Goal: Task Accomplishment & Management: Use online tool/utility

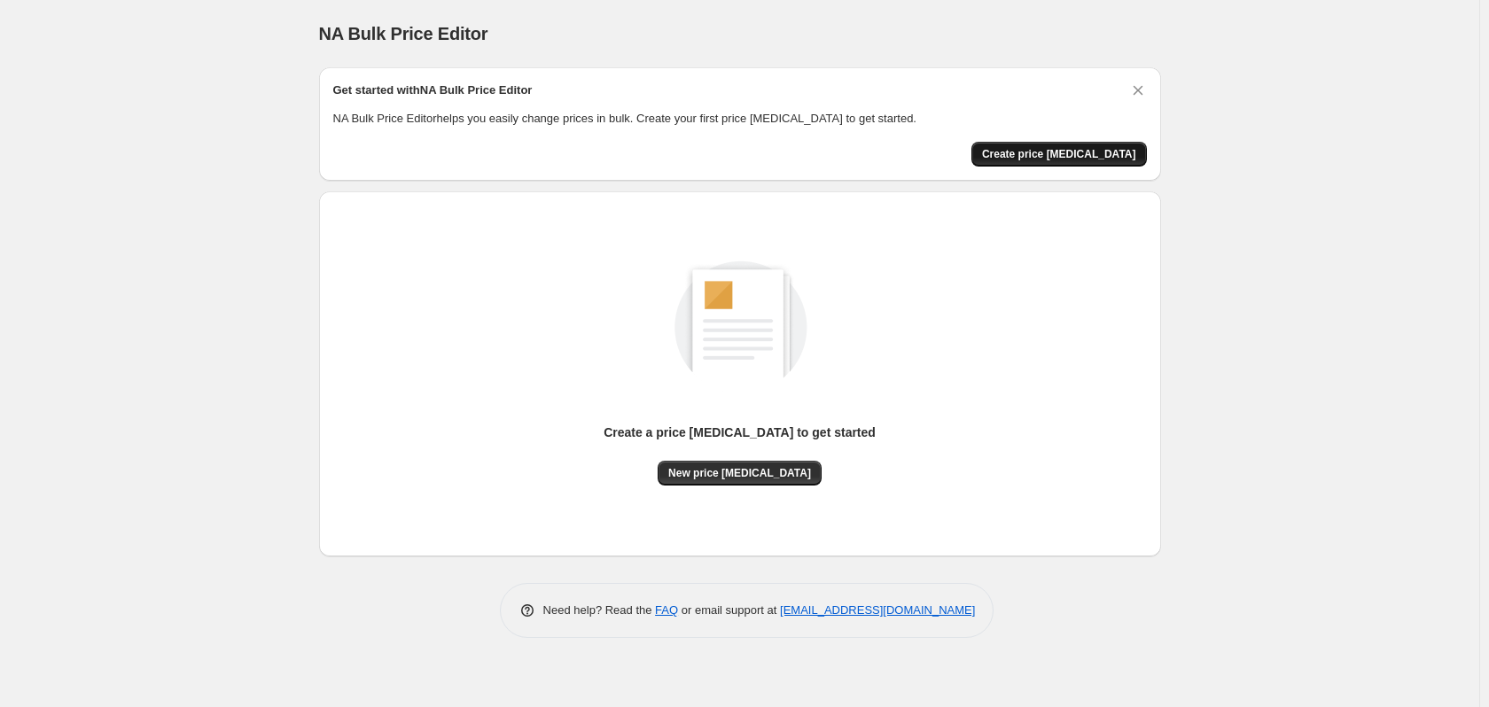
click at [1048, 153] on span "Create price [MEDICAL_DATA]" at bounding box center [1059, 154] width 154 height 14
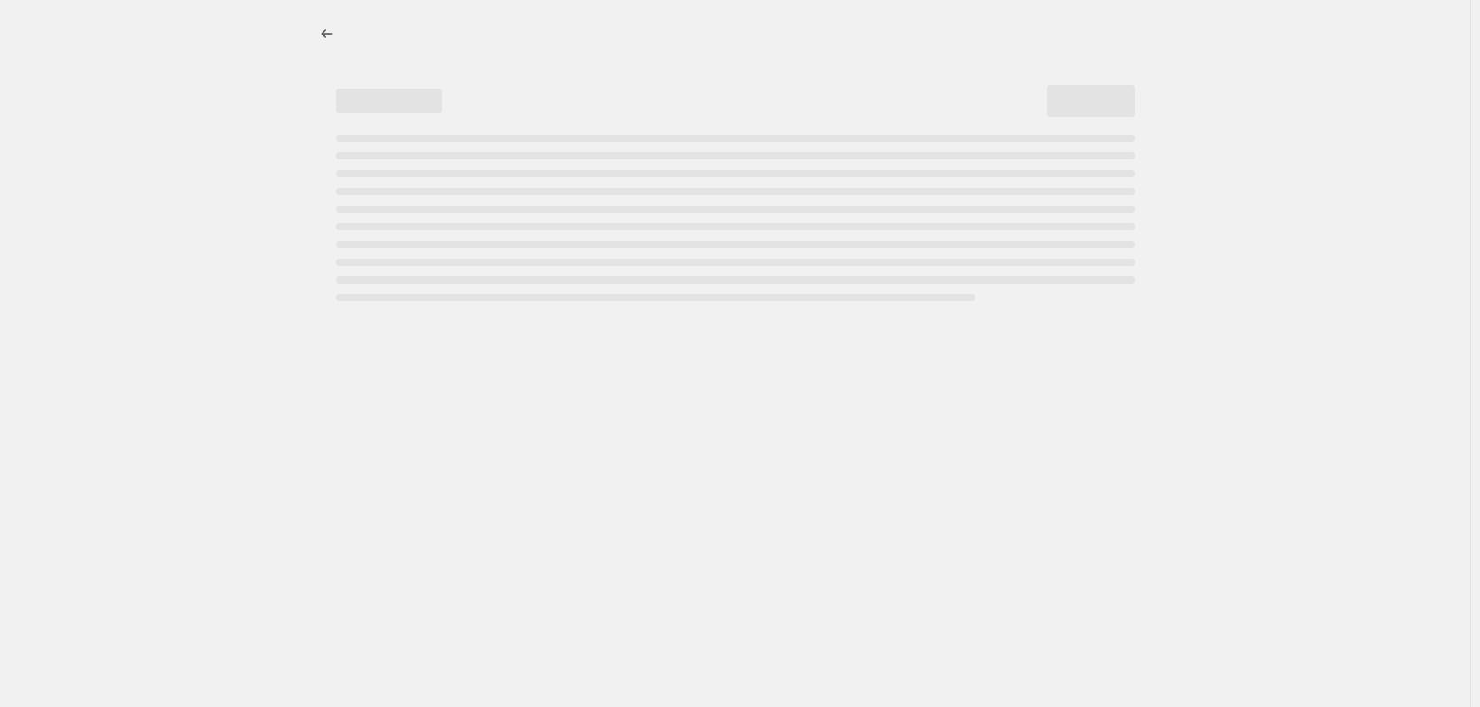
select select "percentage"
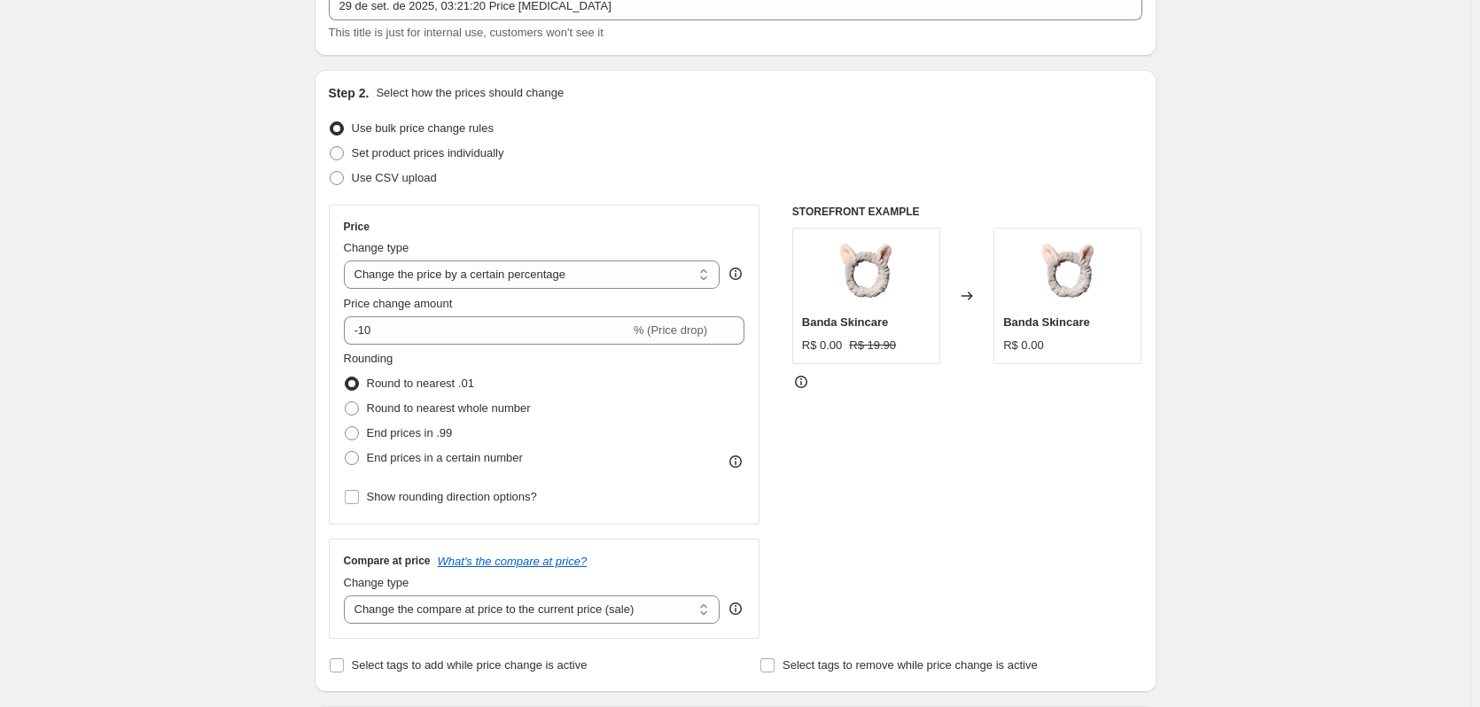
scroll to position [177, 0]
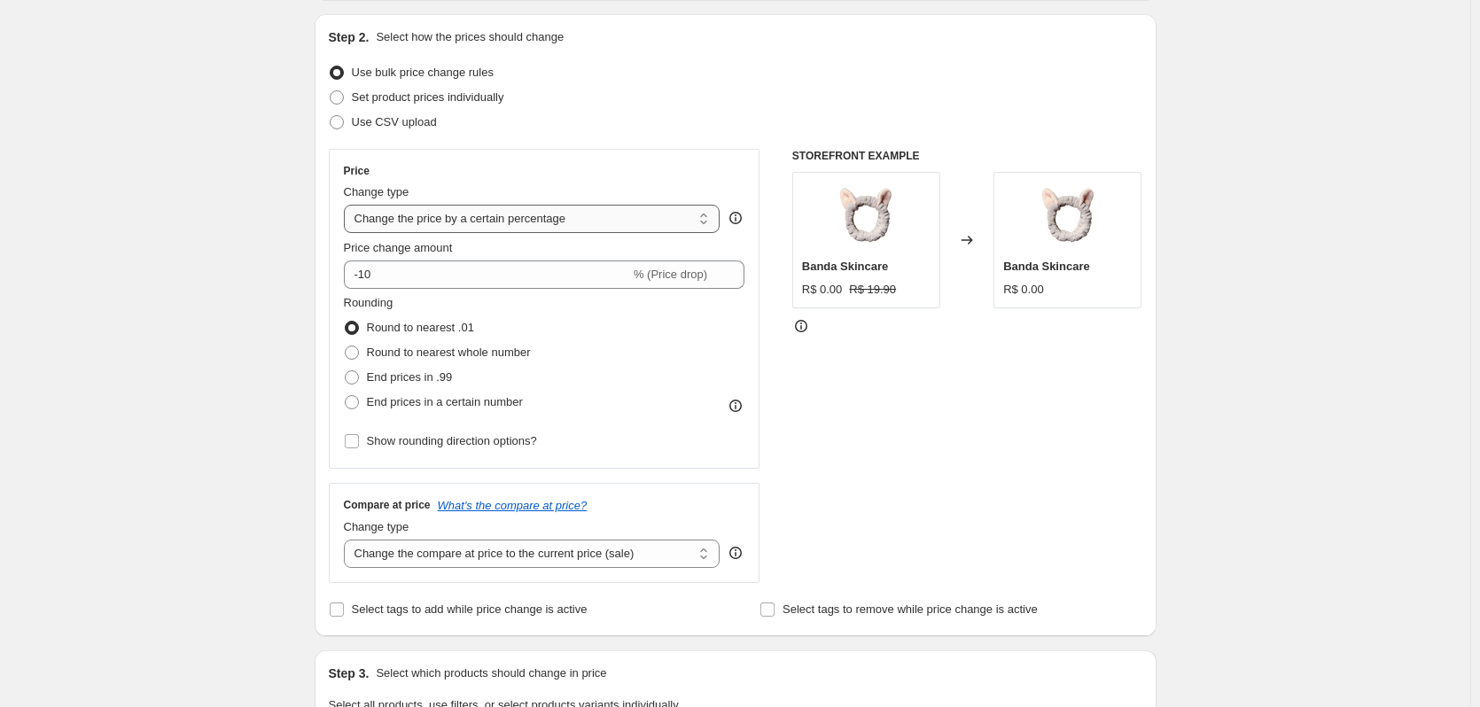
click at [436, 222] on select "Change the price to a certain amount Change the price by a certain amount Chang…" at bounding box center [532, 219] width 377 height 28
click at [347, 205] on select "Change the price to a certain amount Change the price by a certain amount Chang…" at bounding box center [532, 219] width 377 height 28
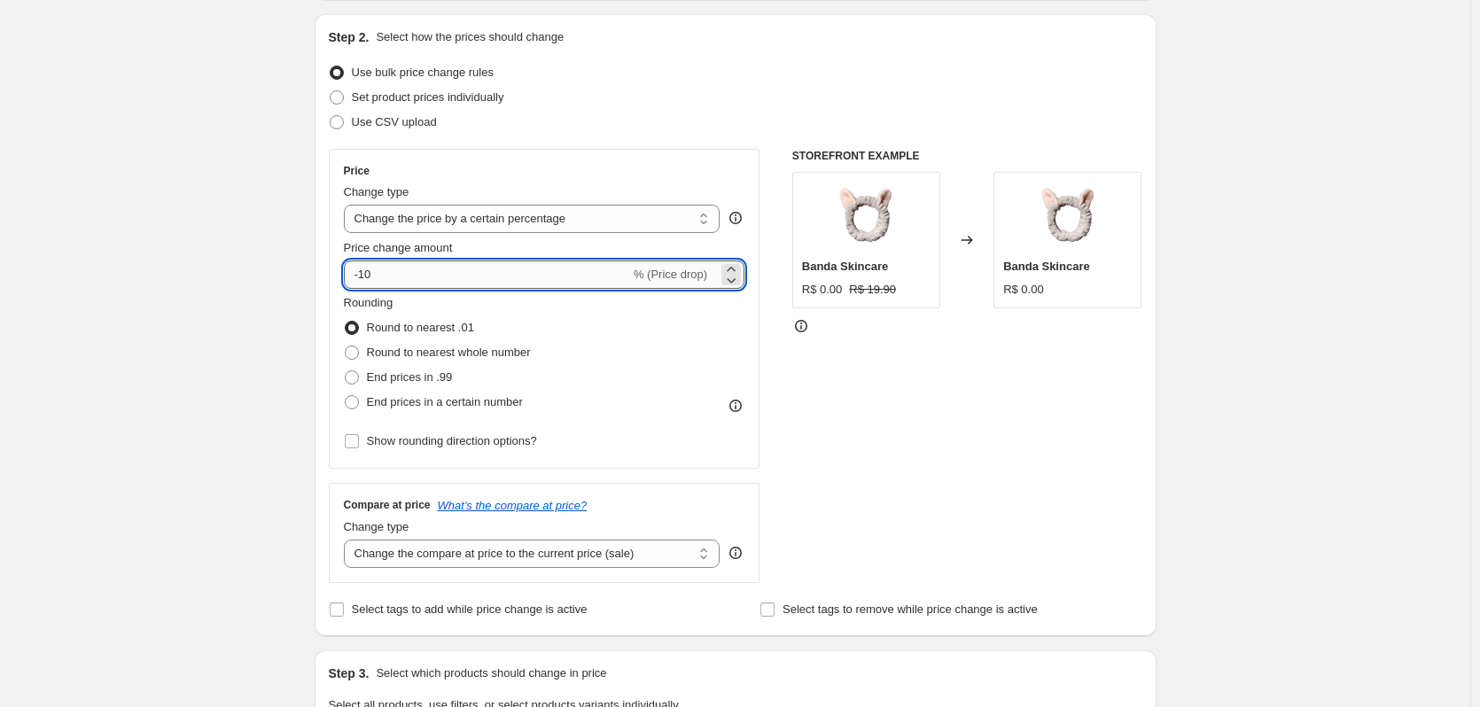
click at [461, 282] on input "-10" at bounding box center [487, 275] width 286 height 28
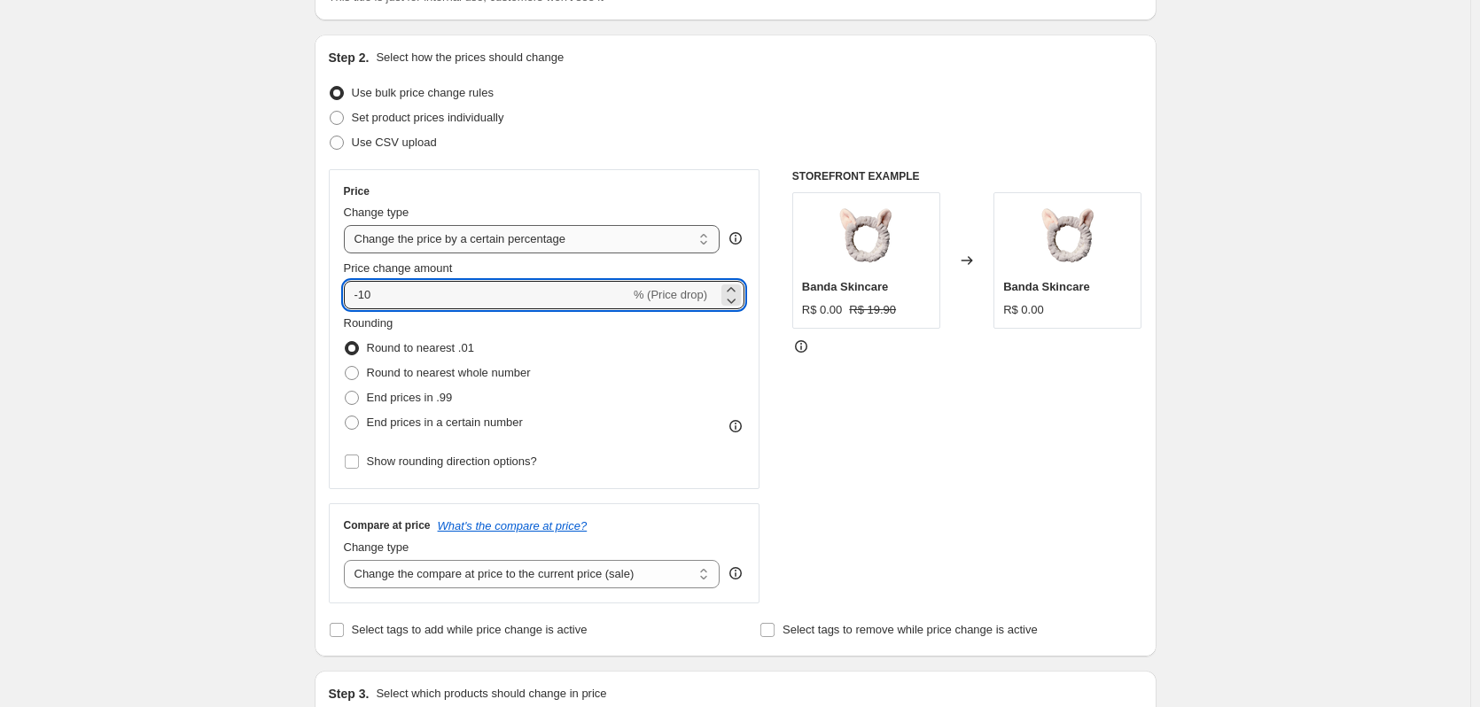
scroll to position [89, 0]
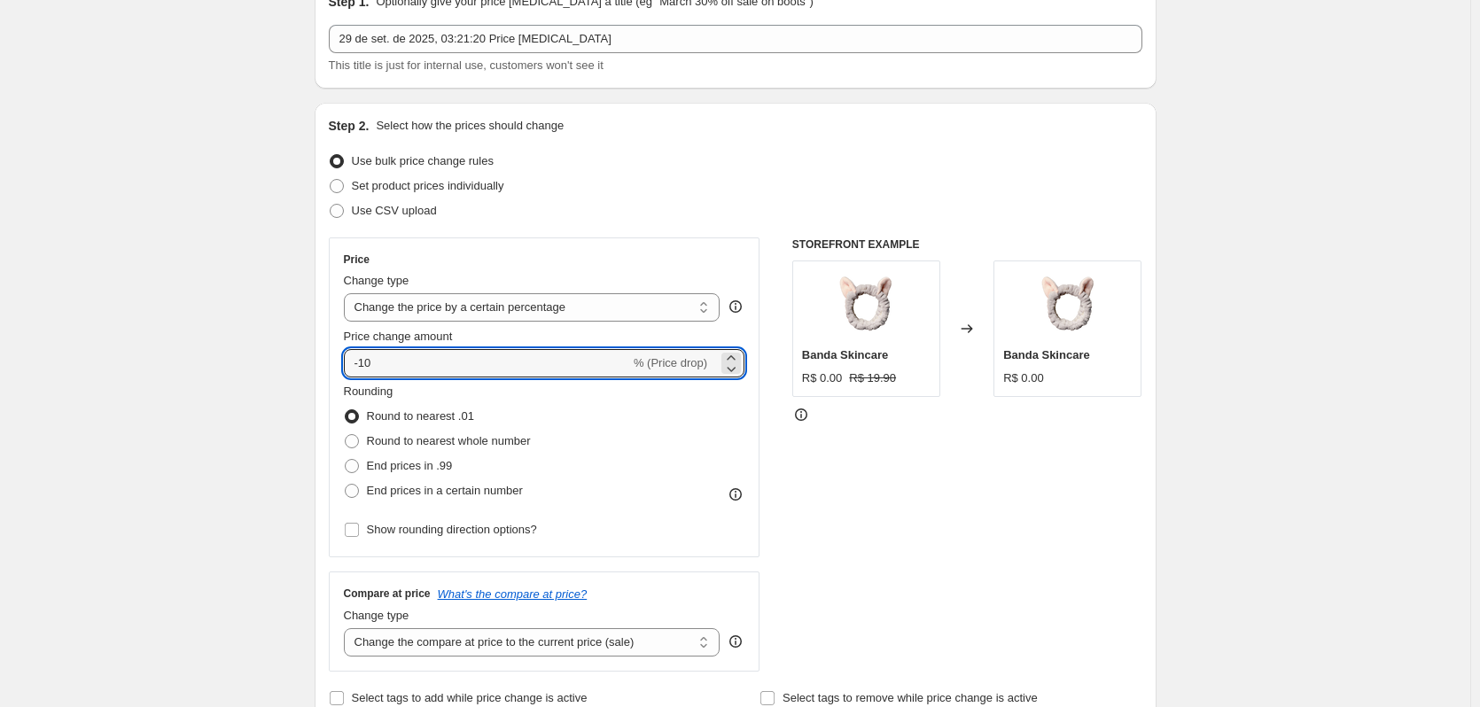
type input "-1"
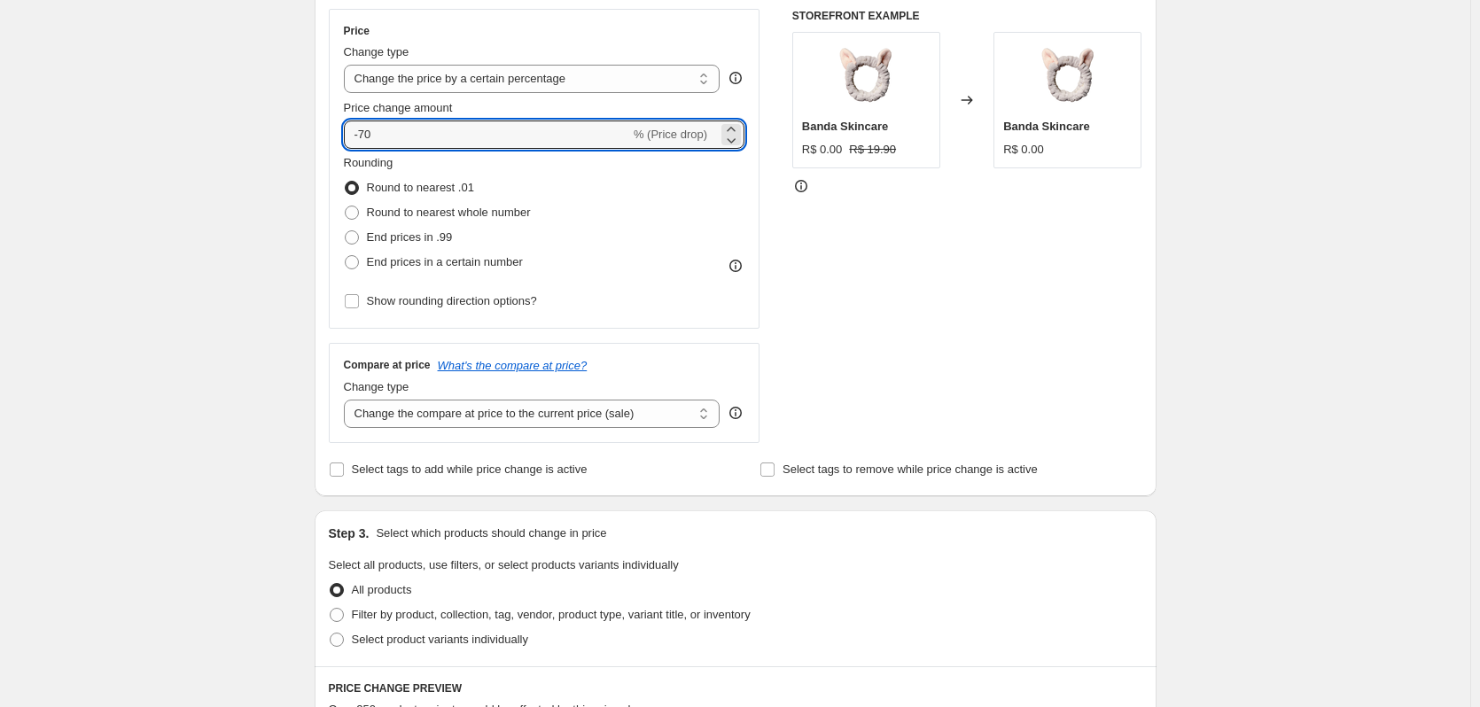
scroll to position [266, 0]
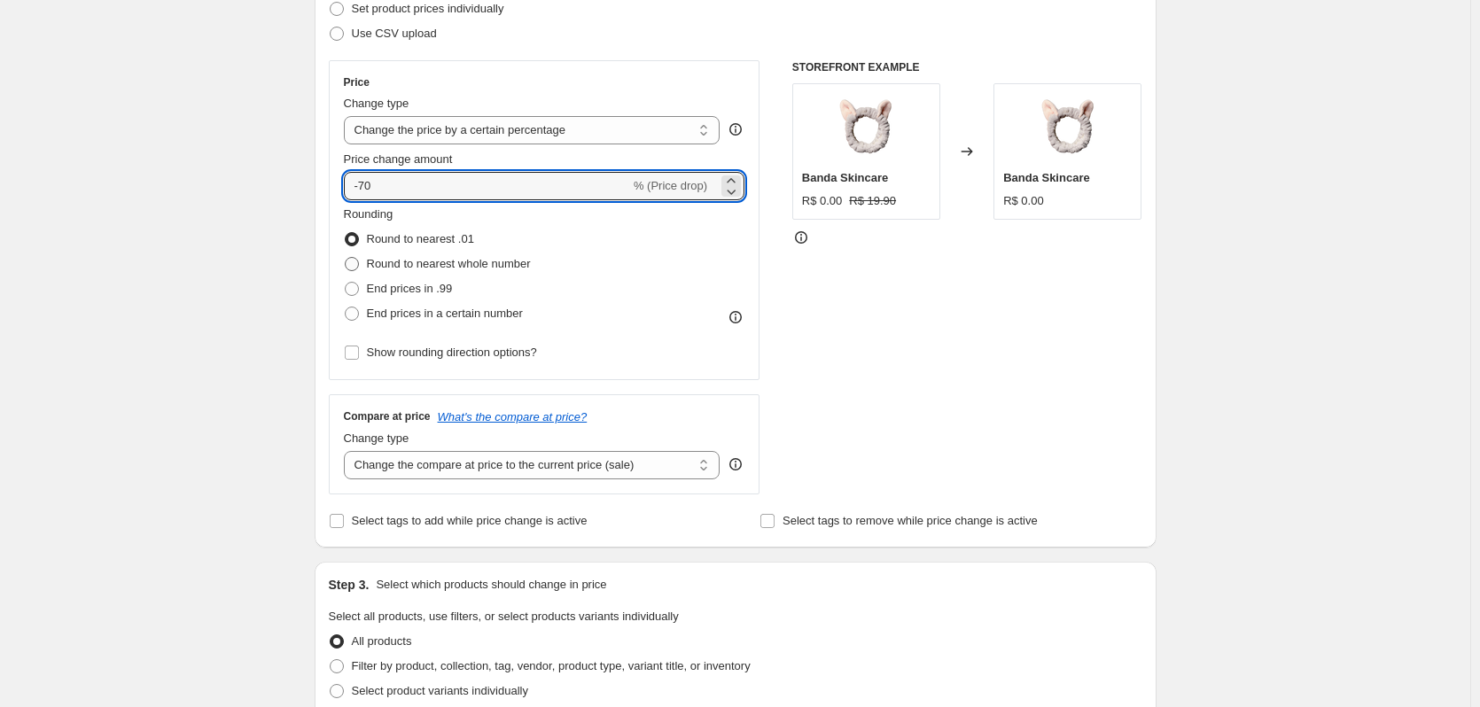
type input "-70"
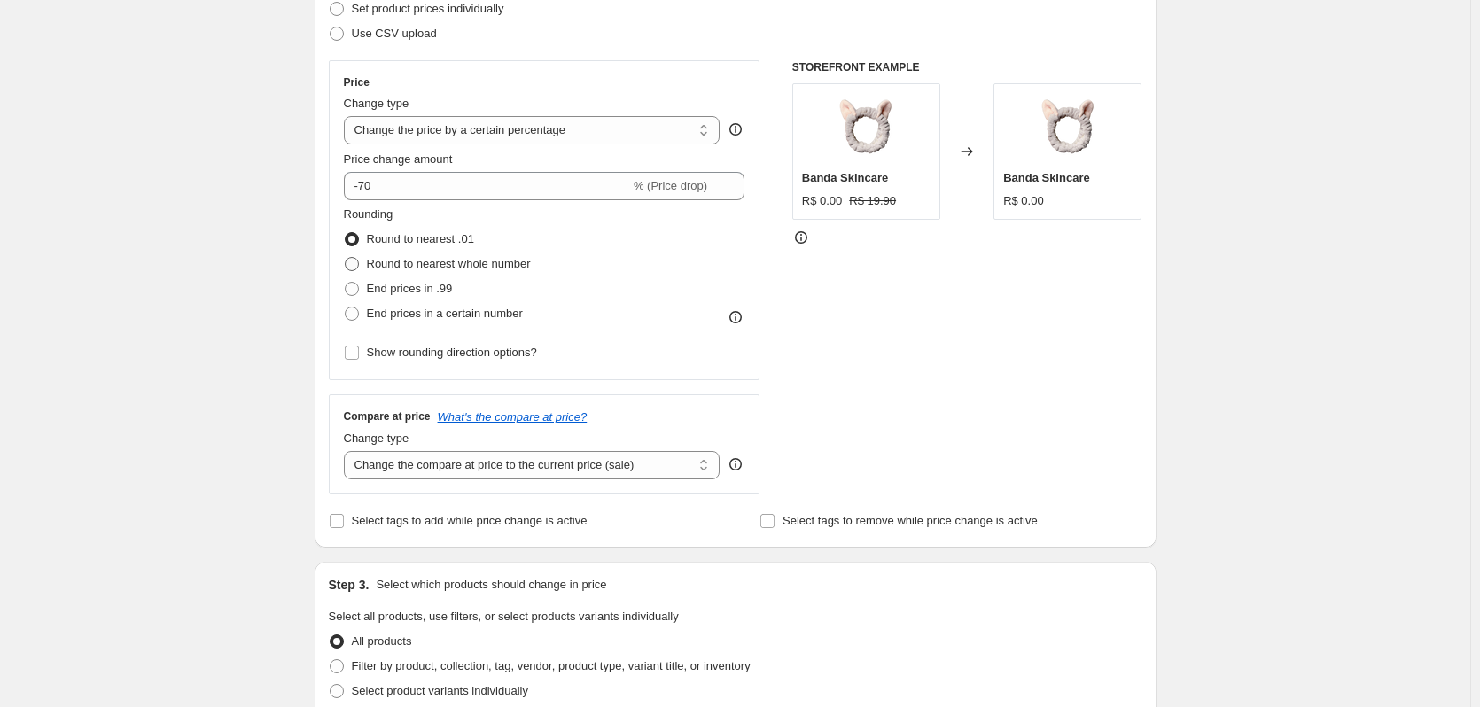
click at [405, 265] on span "Round to nearest whole number" at bounding box center [449, 263] width 164 height 13
click at [346, 258] on input "Round to nearest whole number" at bounding box center [345, 257] width 1 height 1
radio input "true"
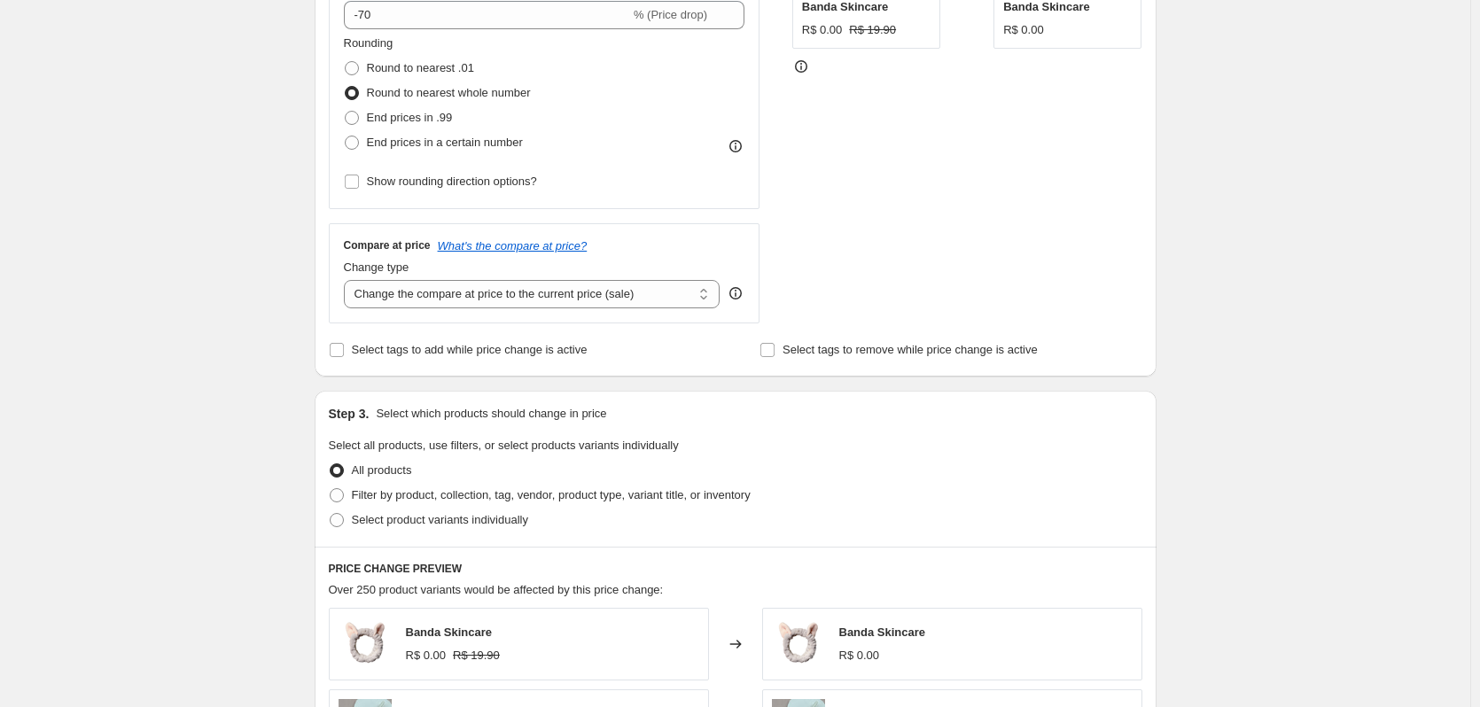
scroll to position [443, 0]
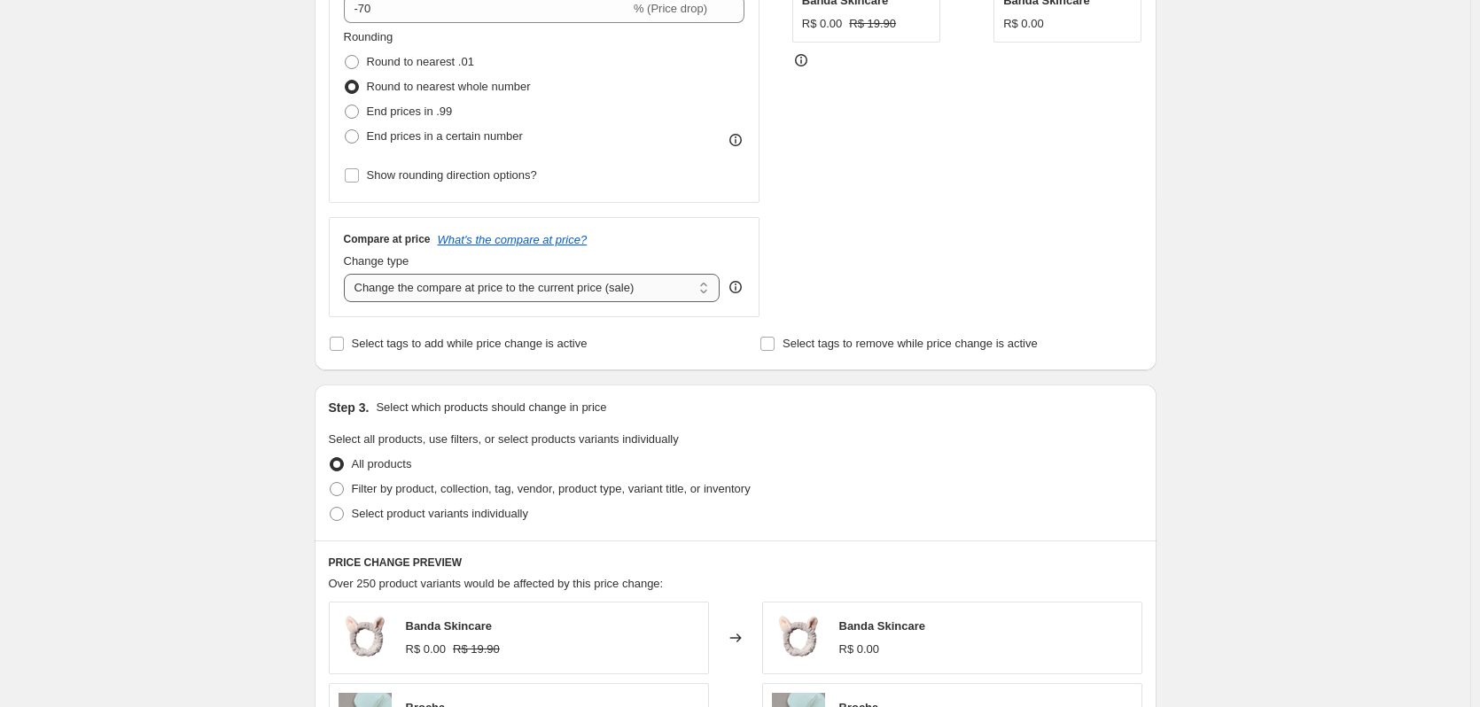
click at [416, 292] on select "Change the compare at price to the current price (sale) Change the compare at p…" at bounding box center [532, 288] width 377 height 28
select select "no_change"
click at [347, 274] on select "Change the compare at price to the current price (sale) Change the compare at p…" at bounding box center [532, 288] width 377 height 28
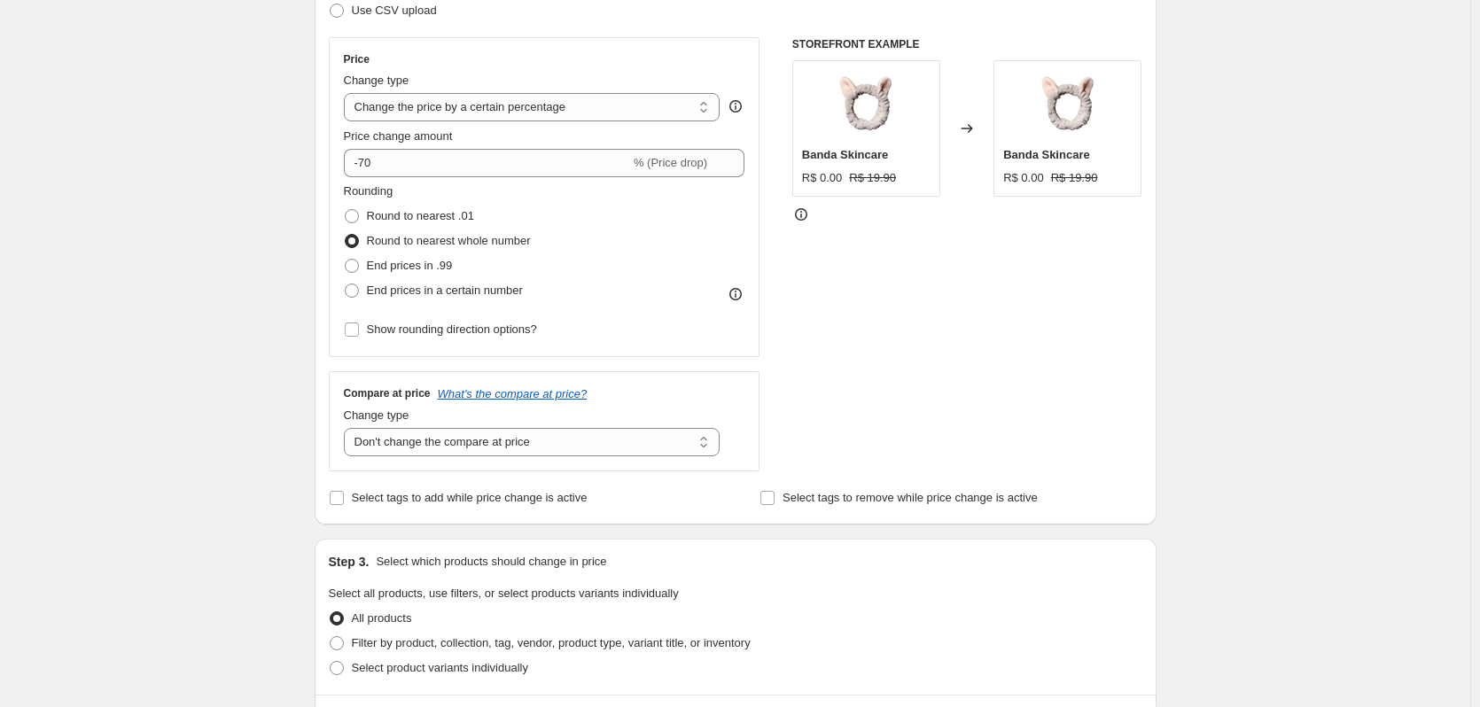
scroll to position [266, 0]
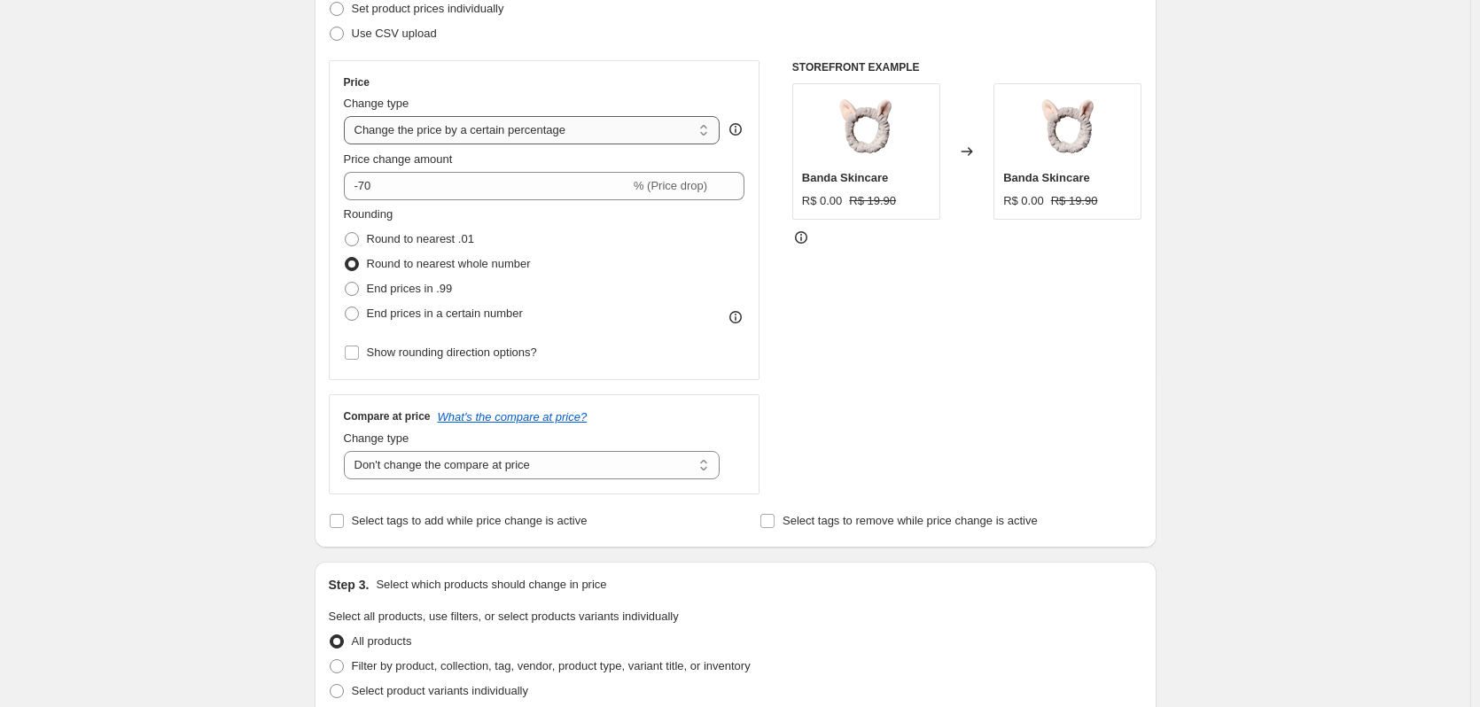
click at [461, 139] on select "Change the price to a certain amount Change the price by a certain amount Chang…" at bounding box center [532, 130] width 377 height 28
select select "pcap"
click at [347, 116] on select "Change the price to a certain amount Change the price by a certain amount Chang…" at bounding box center [532, 130] width 377 height 28
type input "-20"
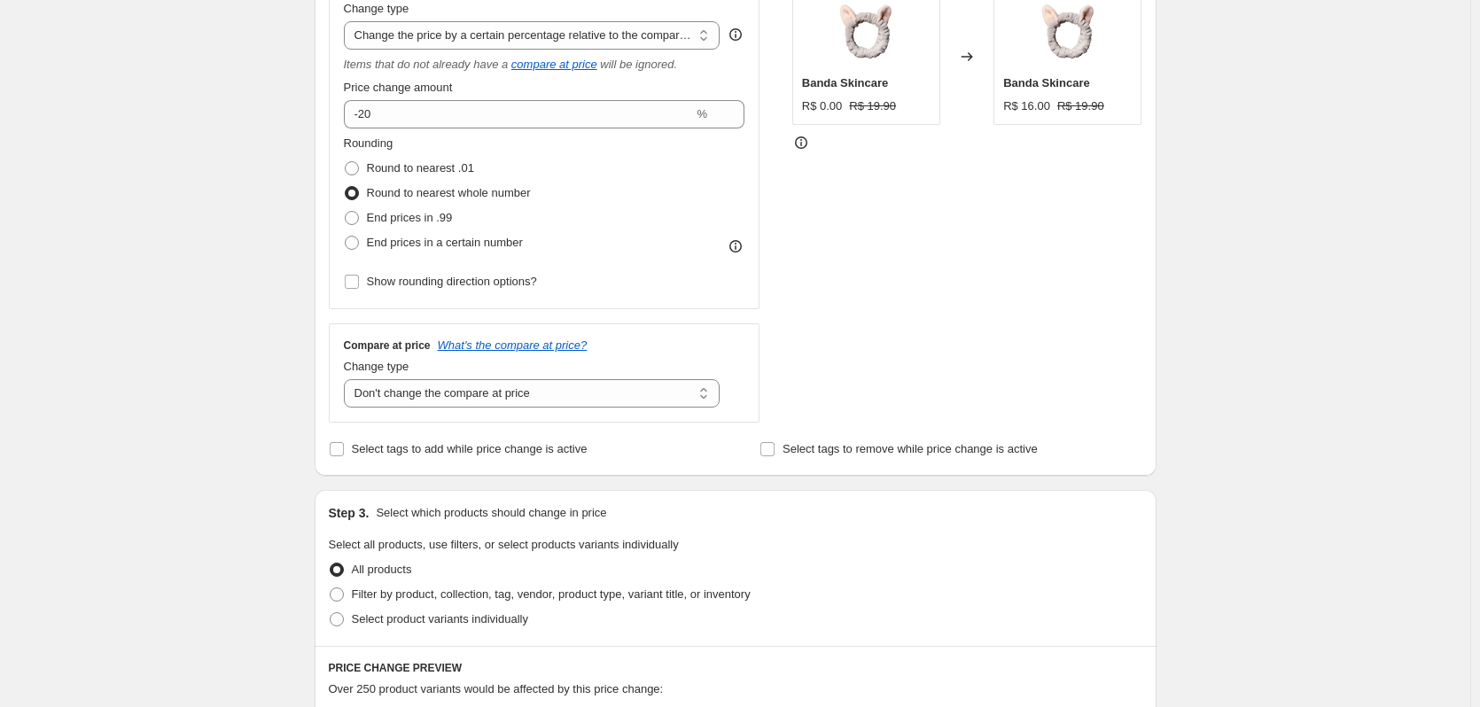
scroll to position [354, 0]
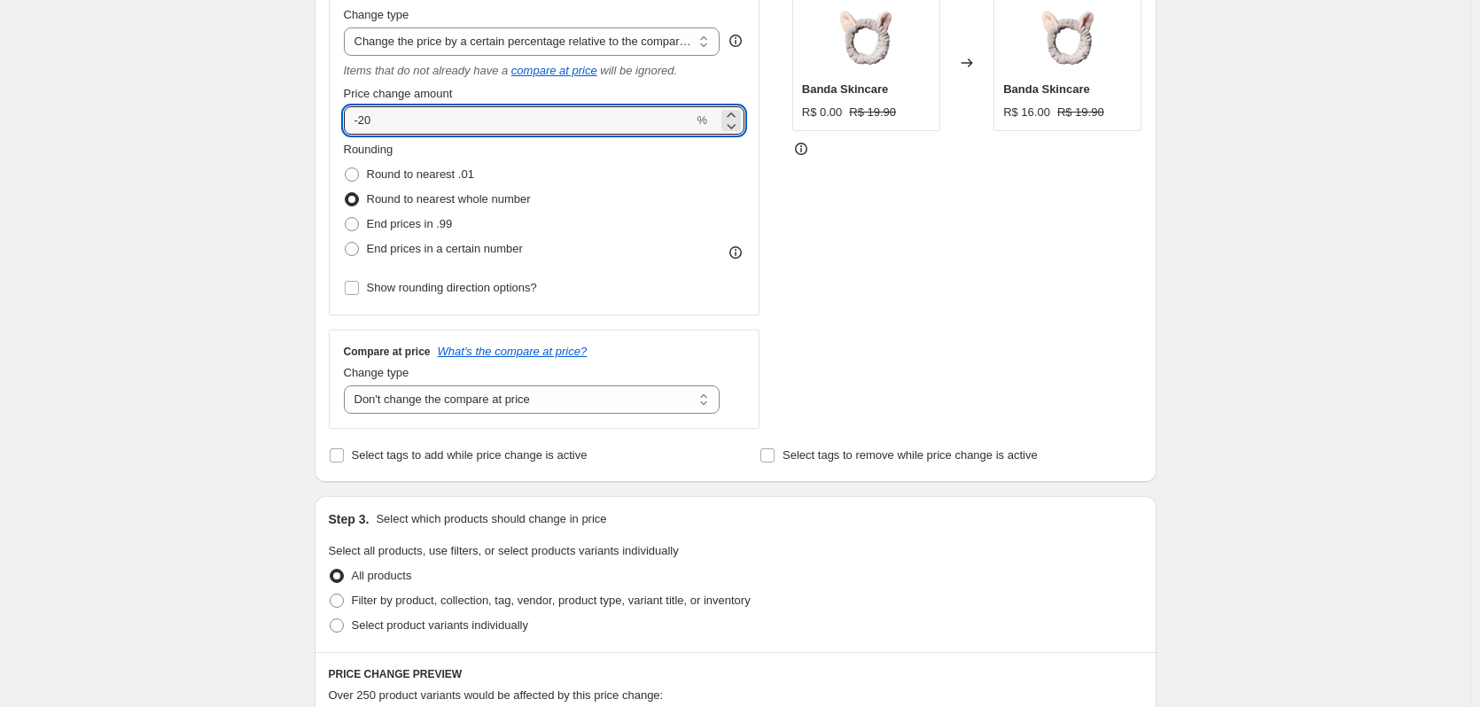
drag, startPoint x: 445, startPoint y: 122, endPoint x: 338, endPoint y: 127, distance: 106.4
click at [338, 127] on div "Price Change type Change the price to a certain amount Change the price by a ce…" at bounding box center [545, 144] width 432 height 344
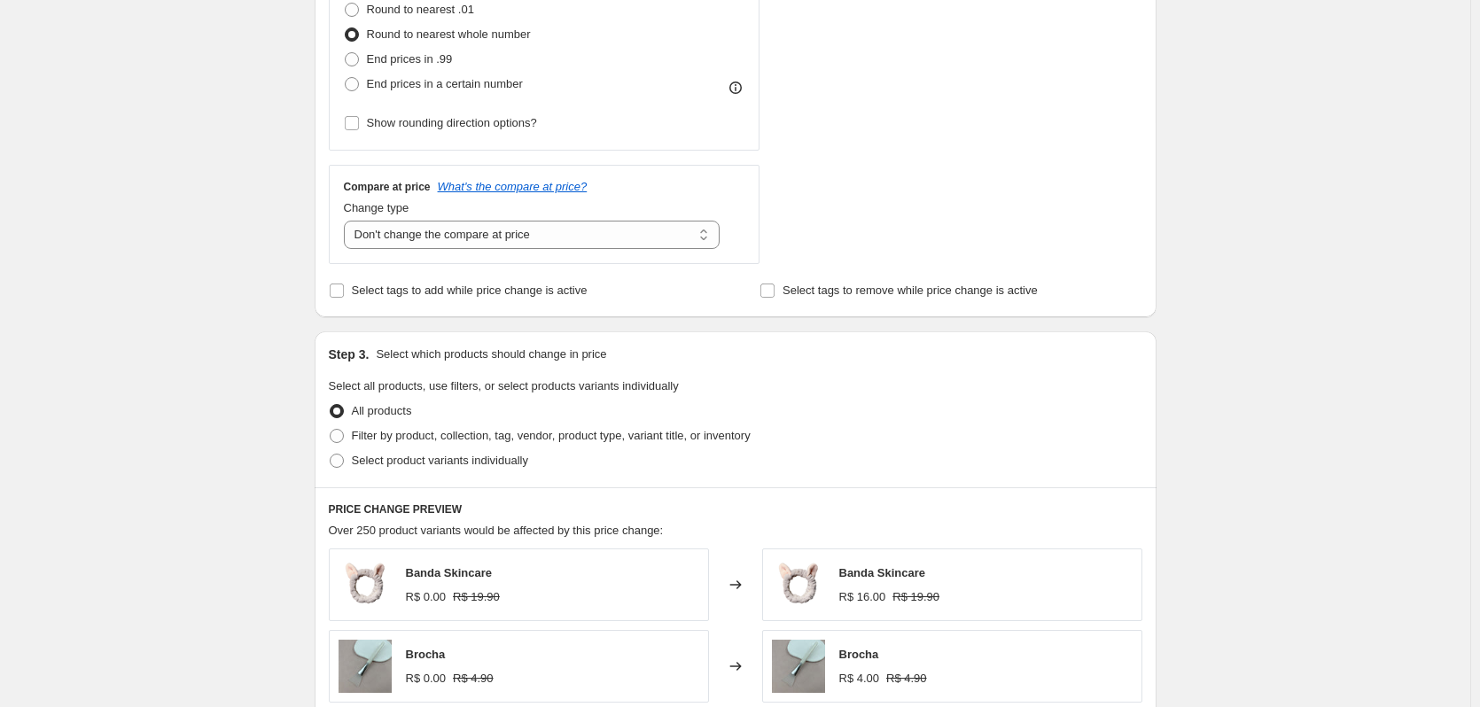
scroll to position [443, 0]
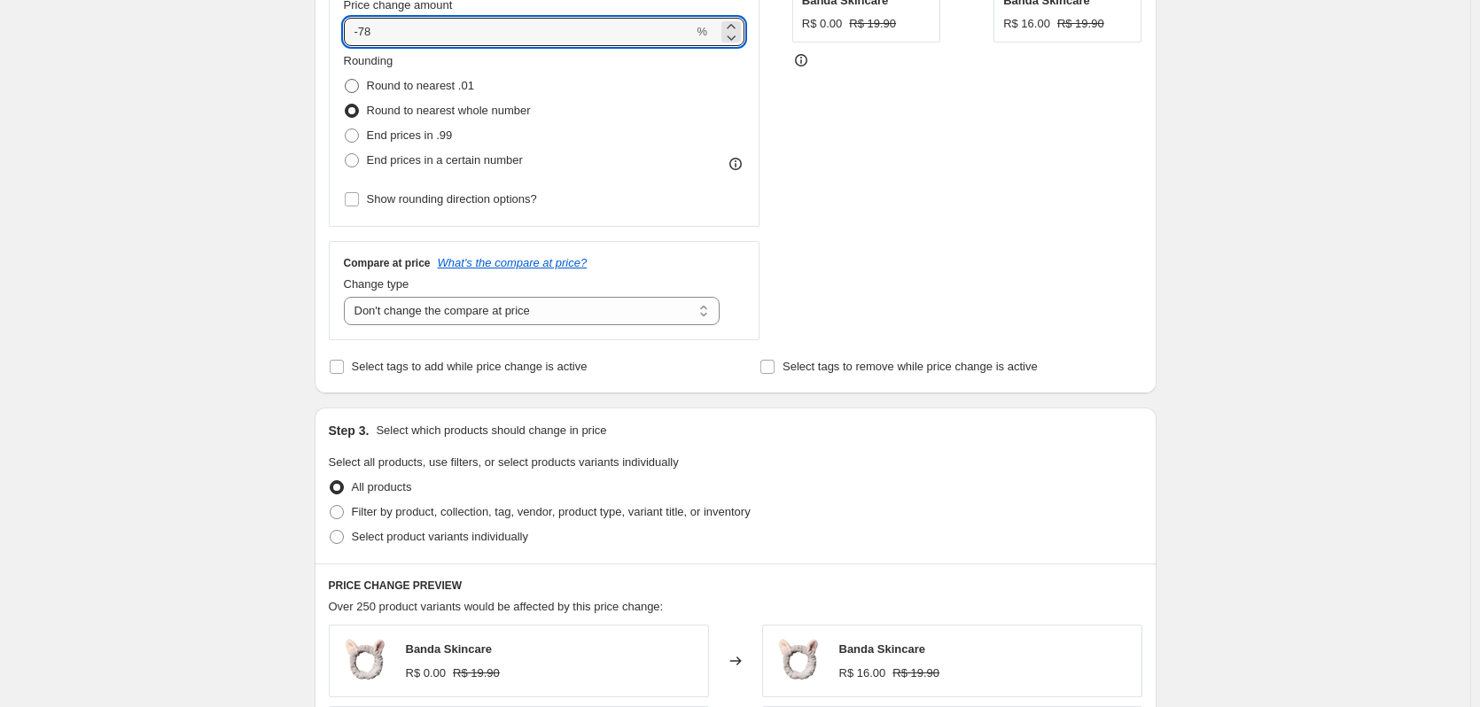
type input "-7"
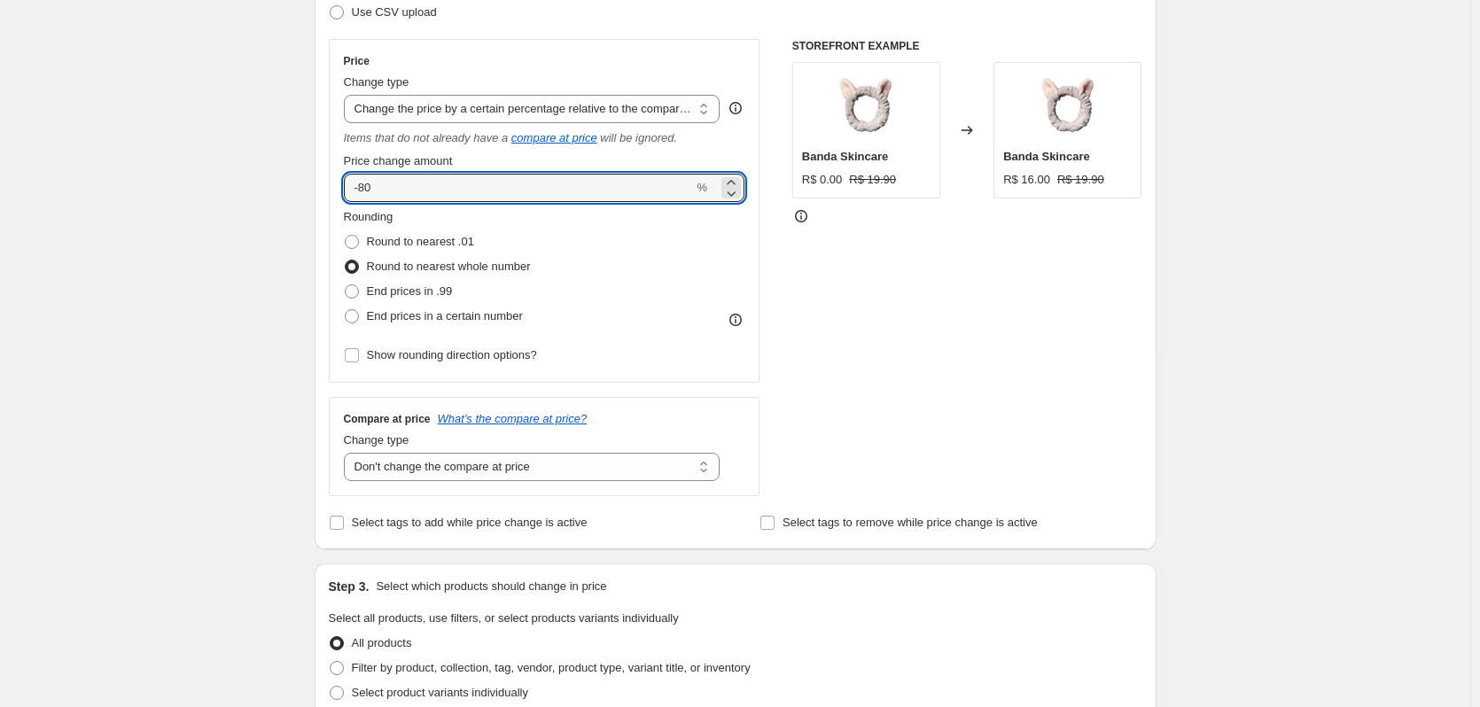
scroll to position [266, 0]
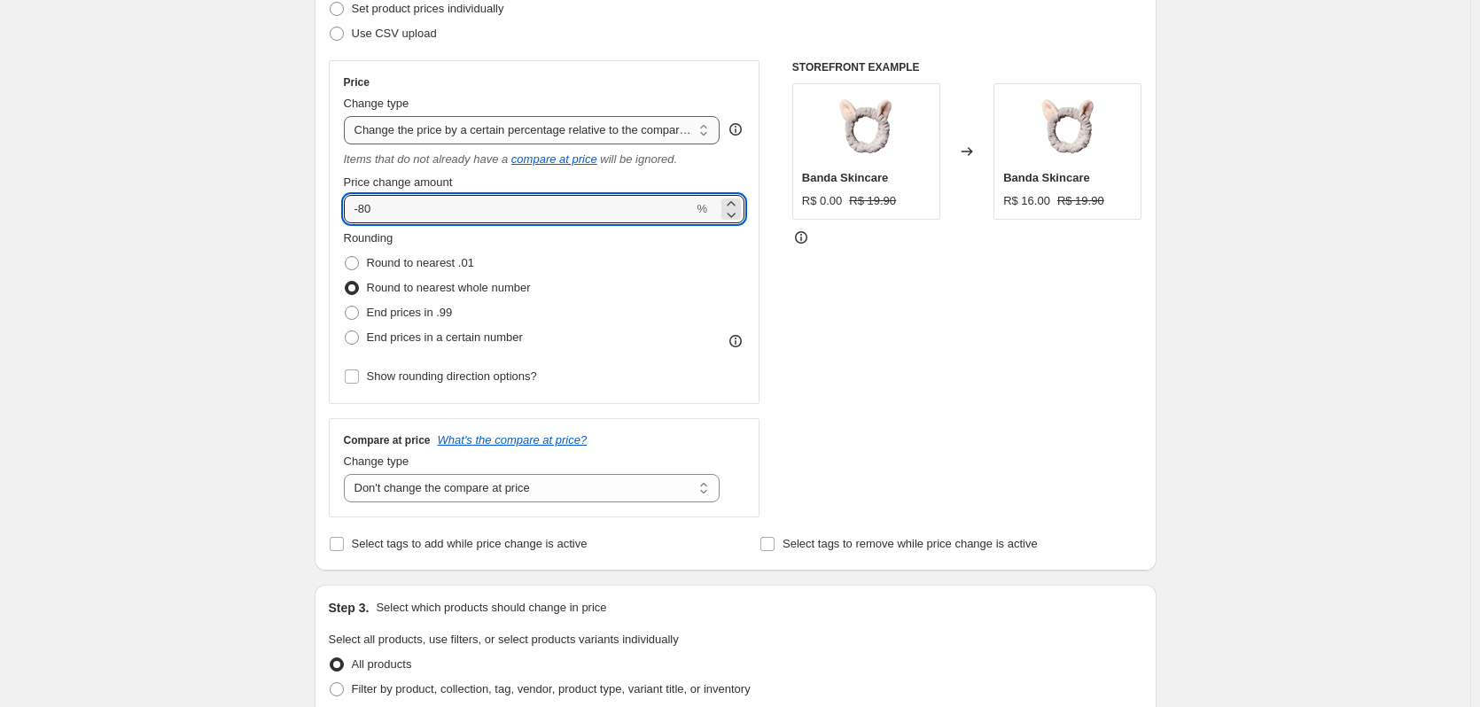
type input "-80"
click at [470, 136] on select "Change the price to a certain amount Change the price by a certain amount Chang…" at bounding box center [532, 130] width 377 height 28
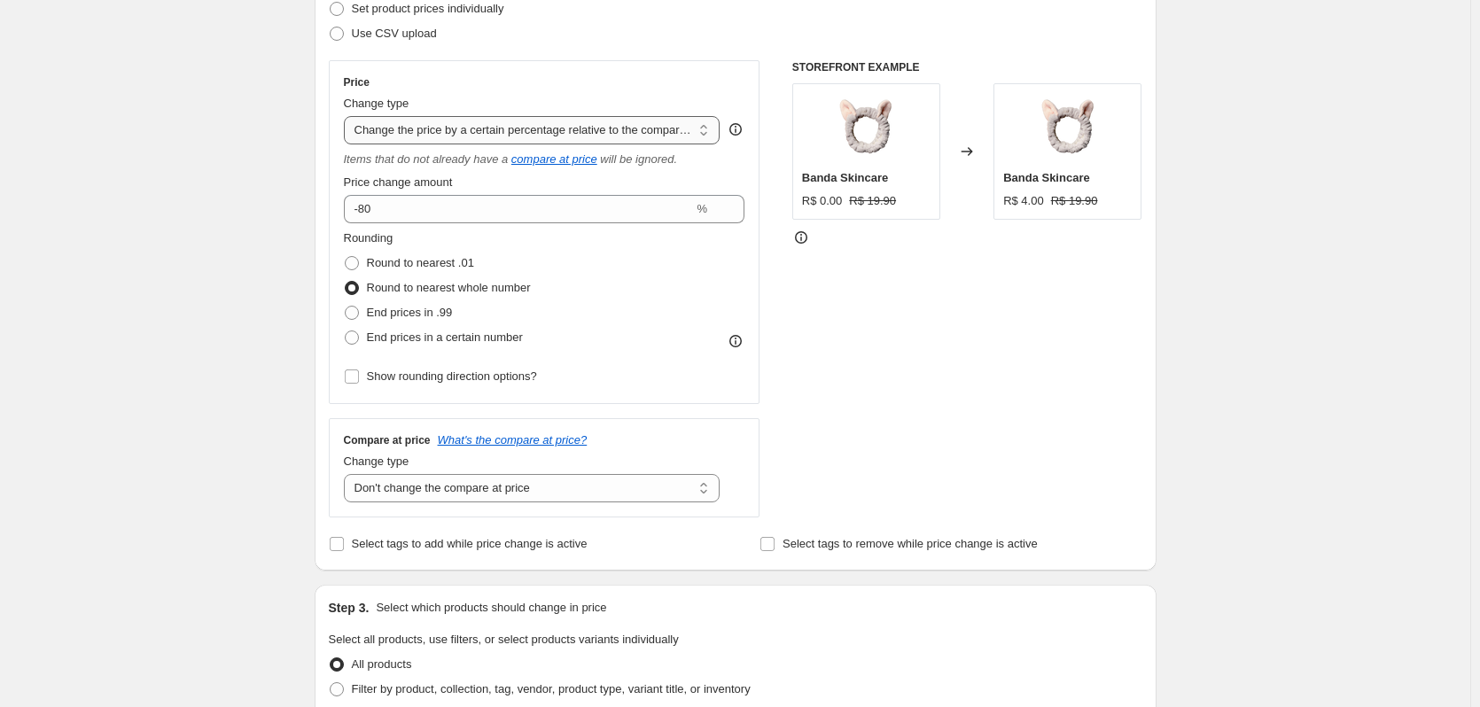
select select "percentage"
click at [347, 116] on select "Change the price to a certain amount Change the price by a certain amount Chang…" at bounding box center [532, 130] width 377 height 28
type input "-15"
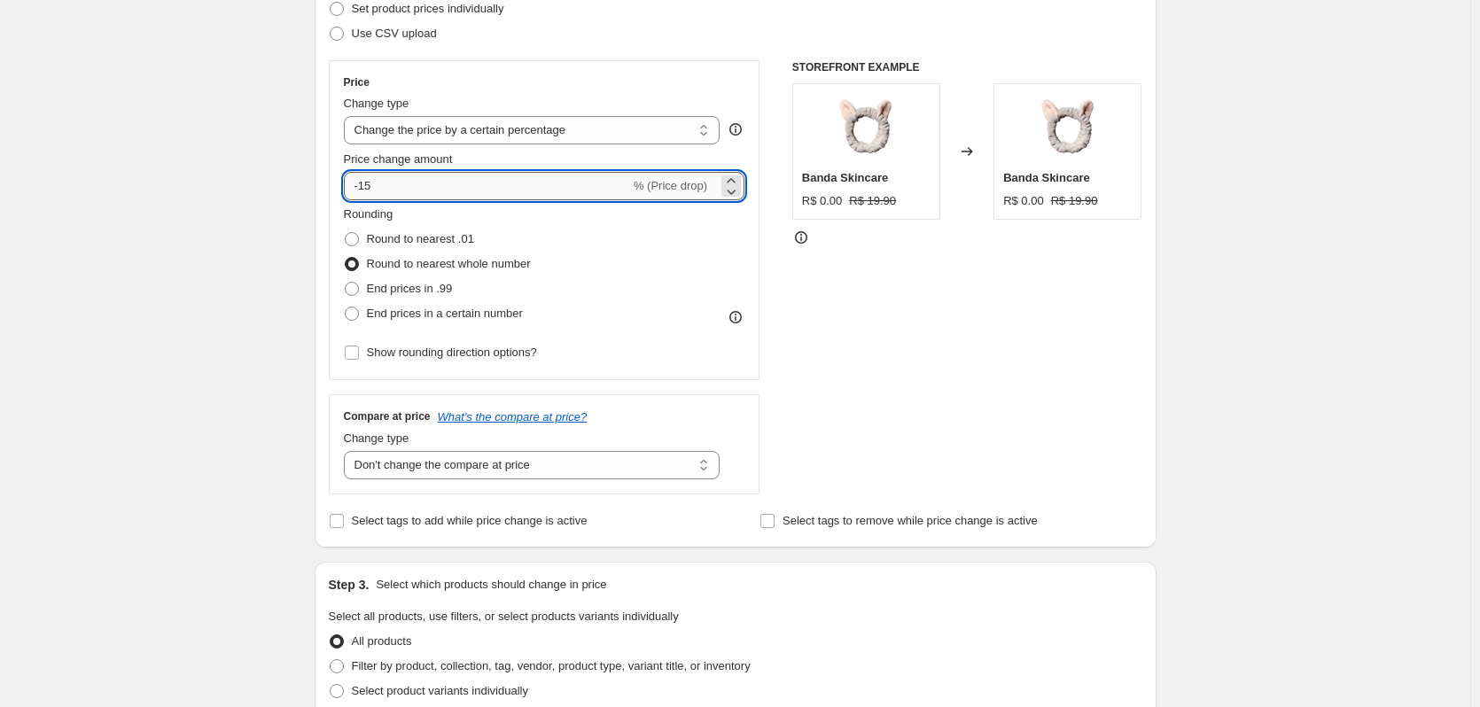
drag, startPoint x: 440, startPoint y: 191, endPoint x: 361, endPoint y: 192, distance: 79.8
click at [361, 192] on input "-15" at bounding box center [487, 186] width 286 height 28
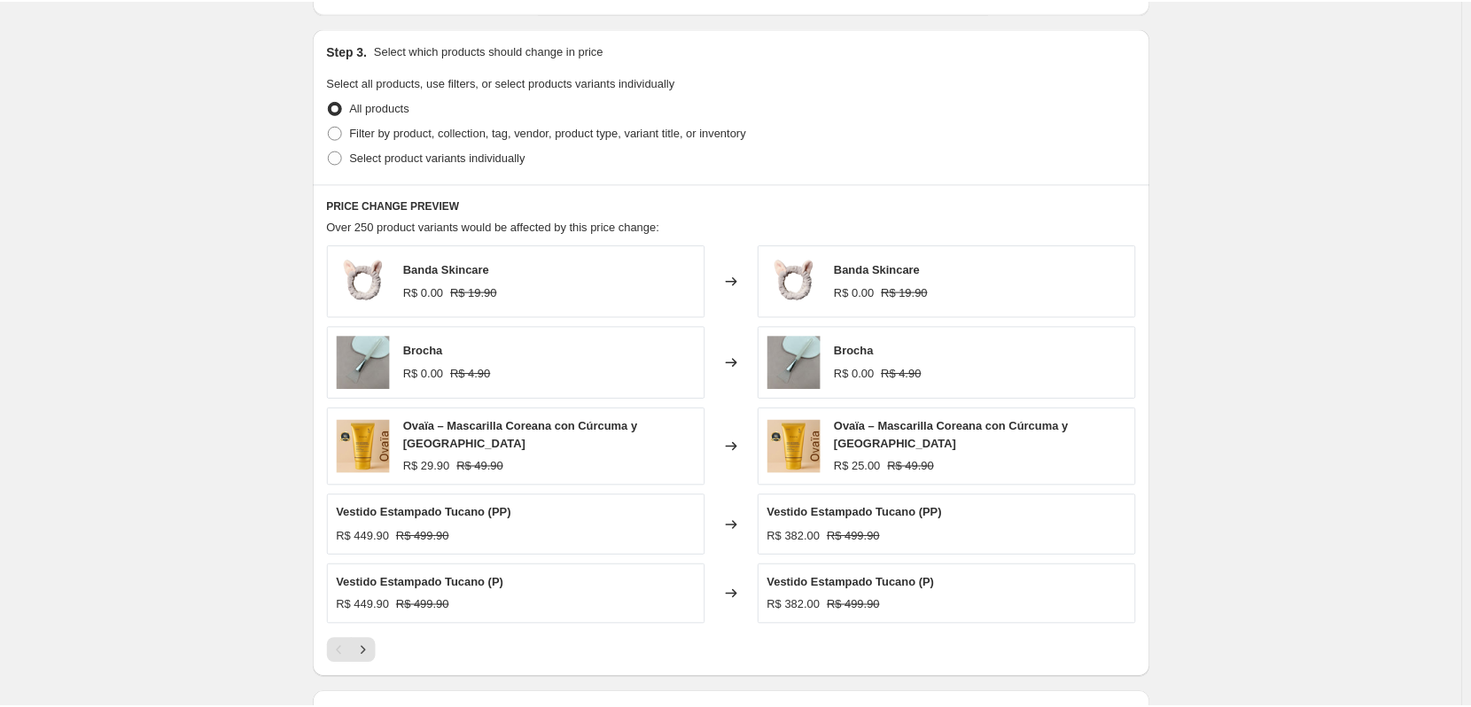
scroll to position [797, 0]
type input "-81"
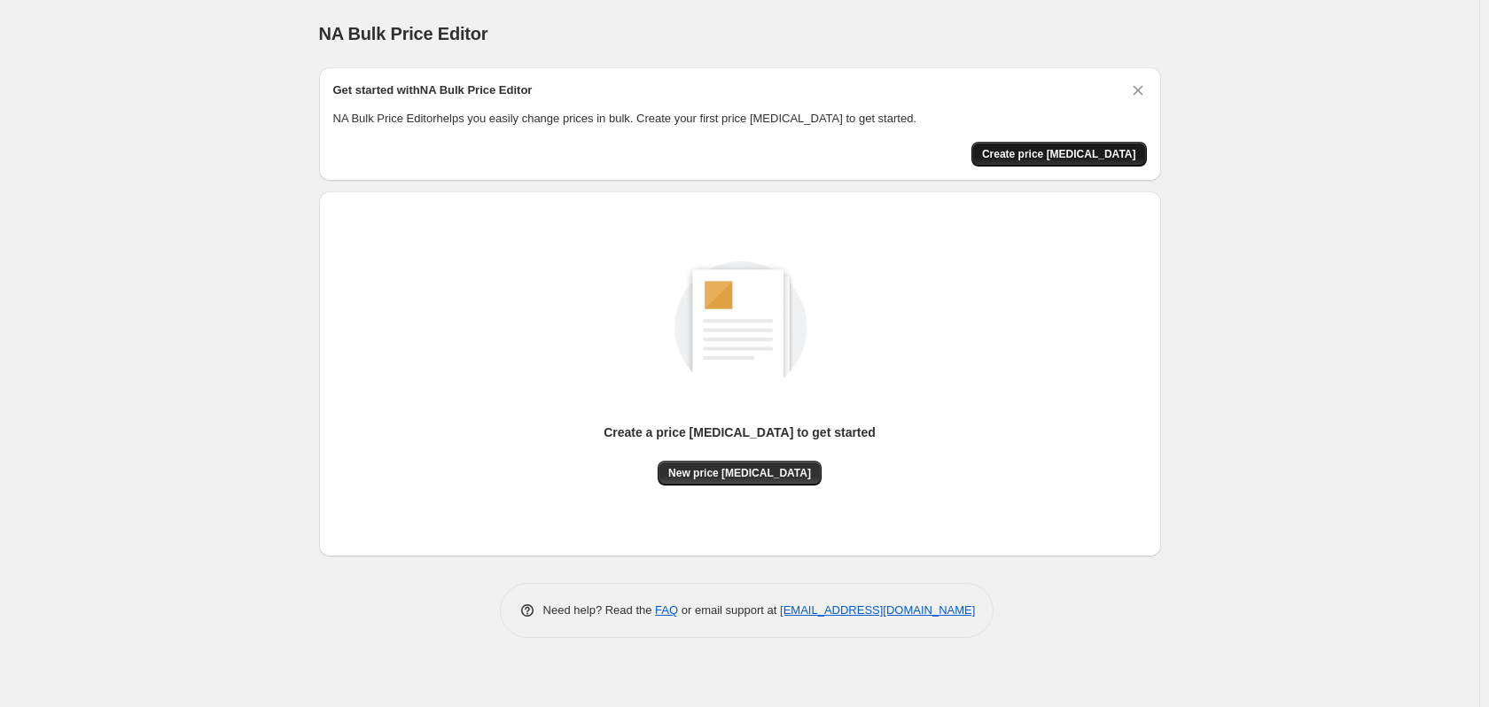
click at [1021, 156] on span "Create price [MEDICAL_DATA]" at bounding box center [1059, 154] width 154 height 14
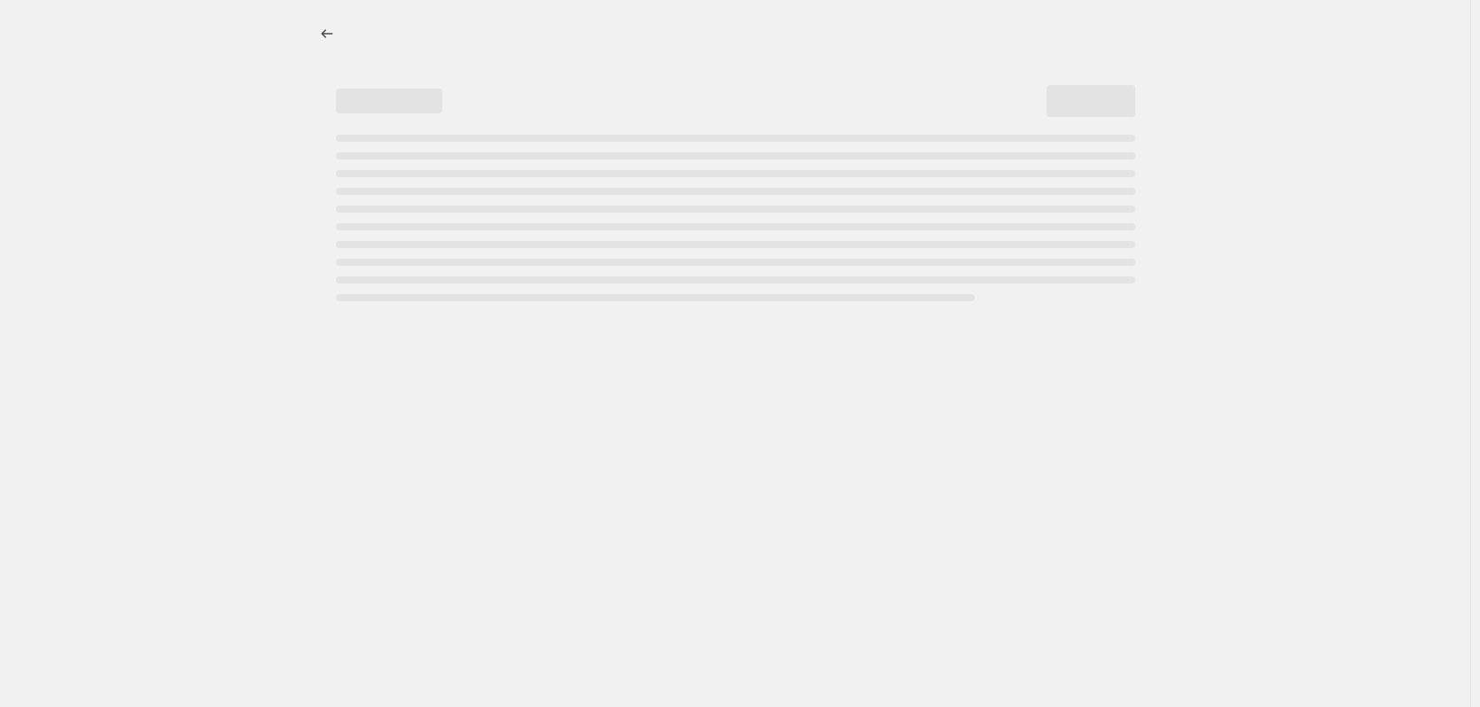
select select "percentage"
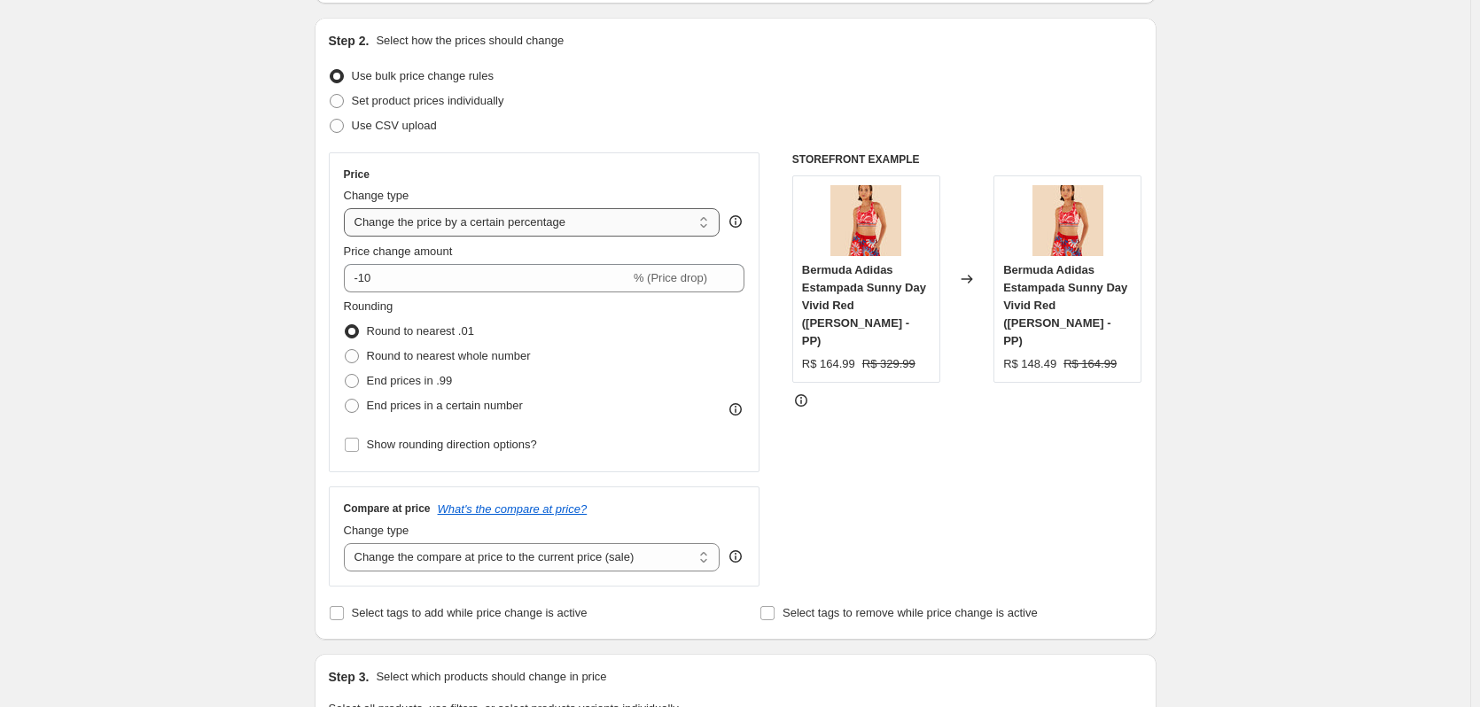
scroll to position [177, 0]
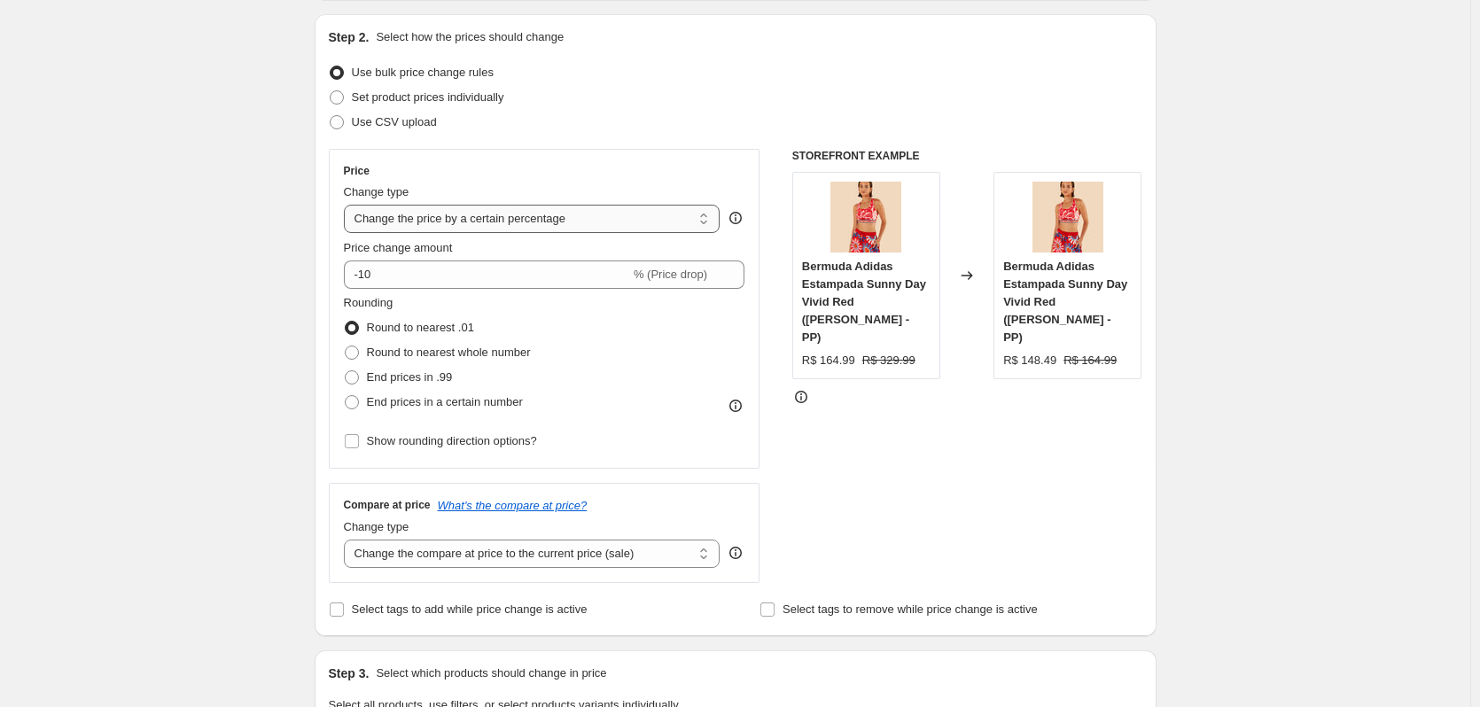
click at [411, 224] on select "Change the price to a certain amount Change the price by a certain amount Chang…" at bounding box center [532, 219] width 377 height 28
click at [347, 205] on select "Change the price to a certain amount Change the price by a certain amount Chang…" at bounding box center [532, 219] width 377 height 28
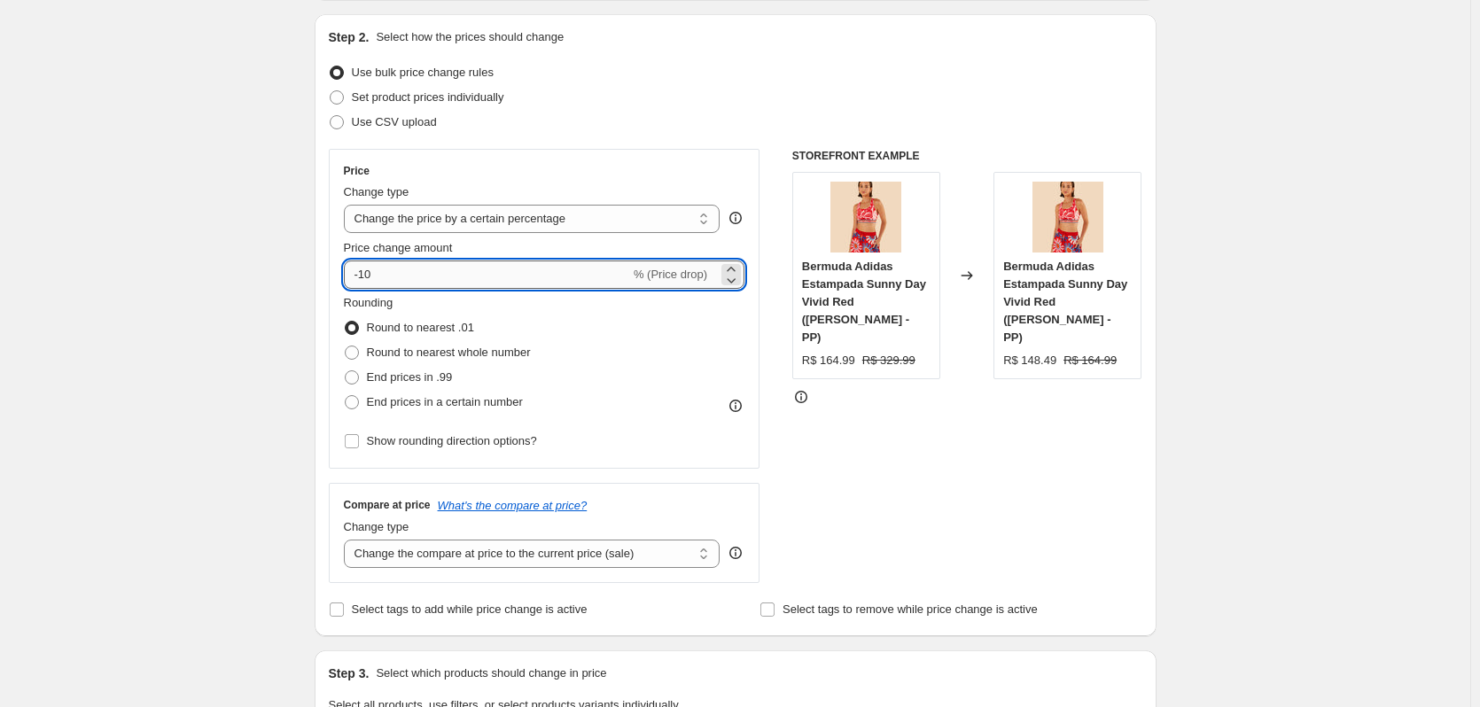
click at [425, 275] on input "-10" at bounding box center [487, 275] width 286 height 28
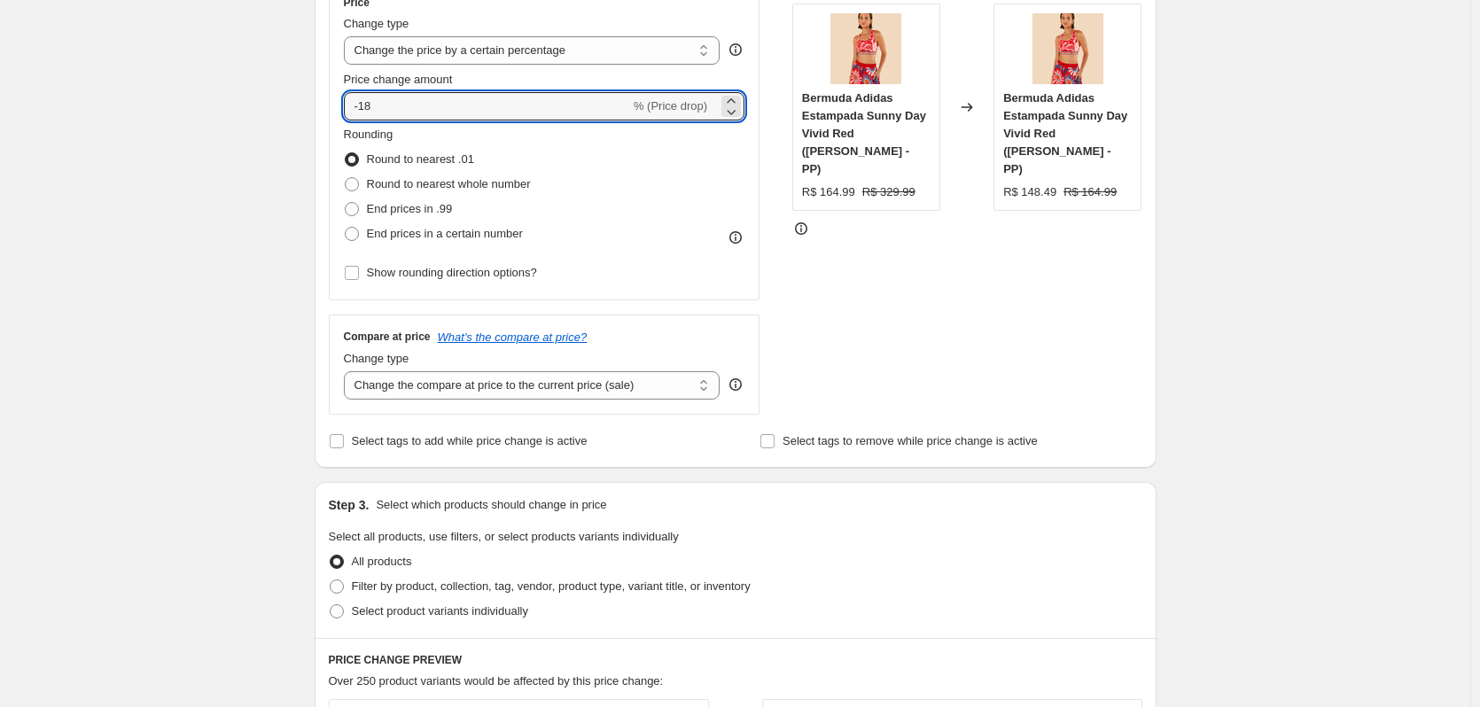
scroll to position [266, 0]
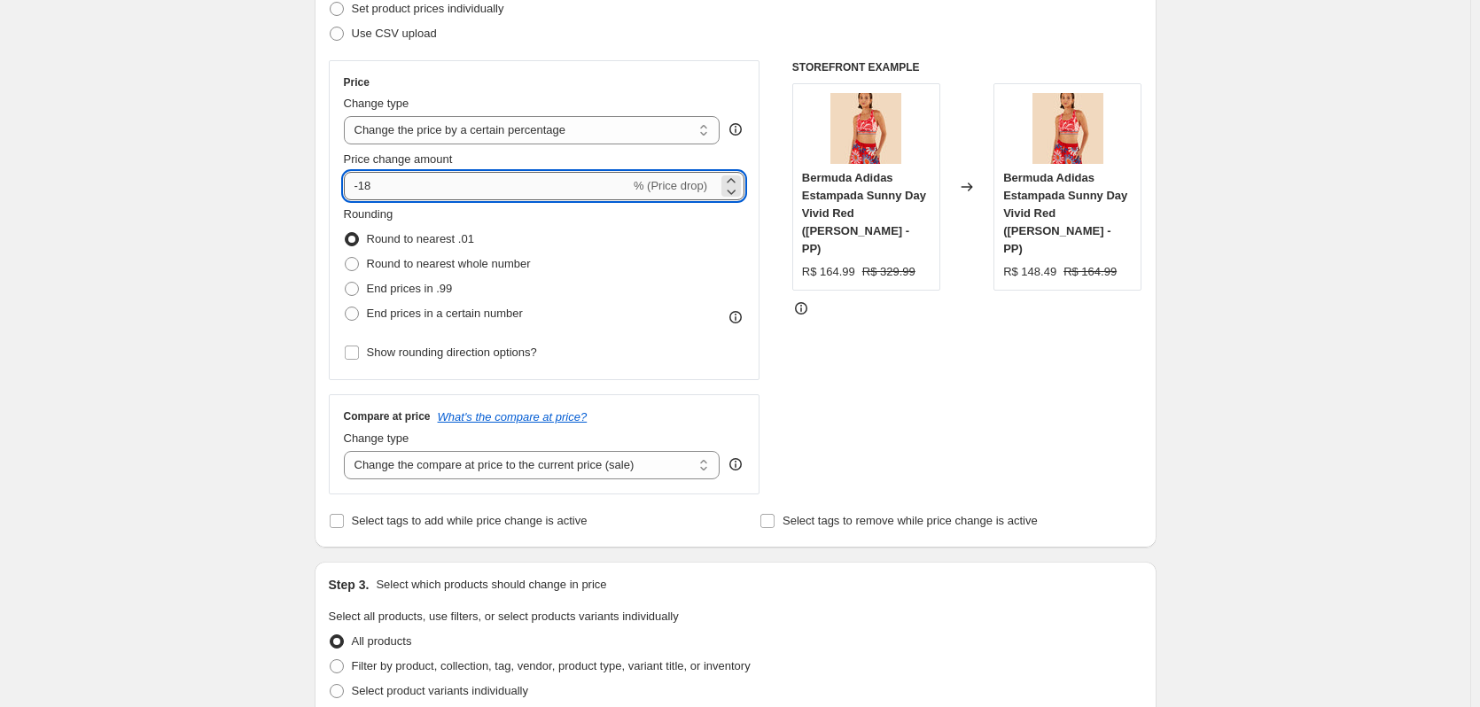
drag, startPoint x: 413, startPoint y: 192, endPoint x: 365, endPoint y: 192, distance: 47.8
click at [365, 192] on input "-18" at bounding box center [487, 186] width 286 height 28
type input "-80"
click at [432, 261] on span "Round to nearest whole number" at bounding box center [449, 263] width 164 height 13
click at [346, 258] on input "Round to nearest whole number" at bounding box center [345, 257] width 1 height 1
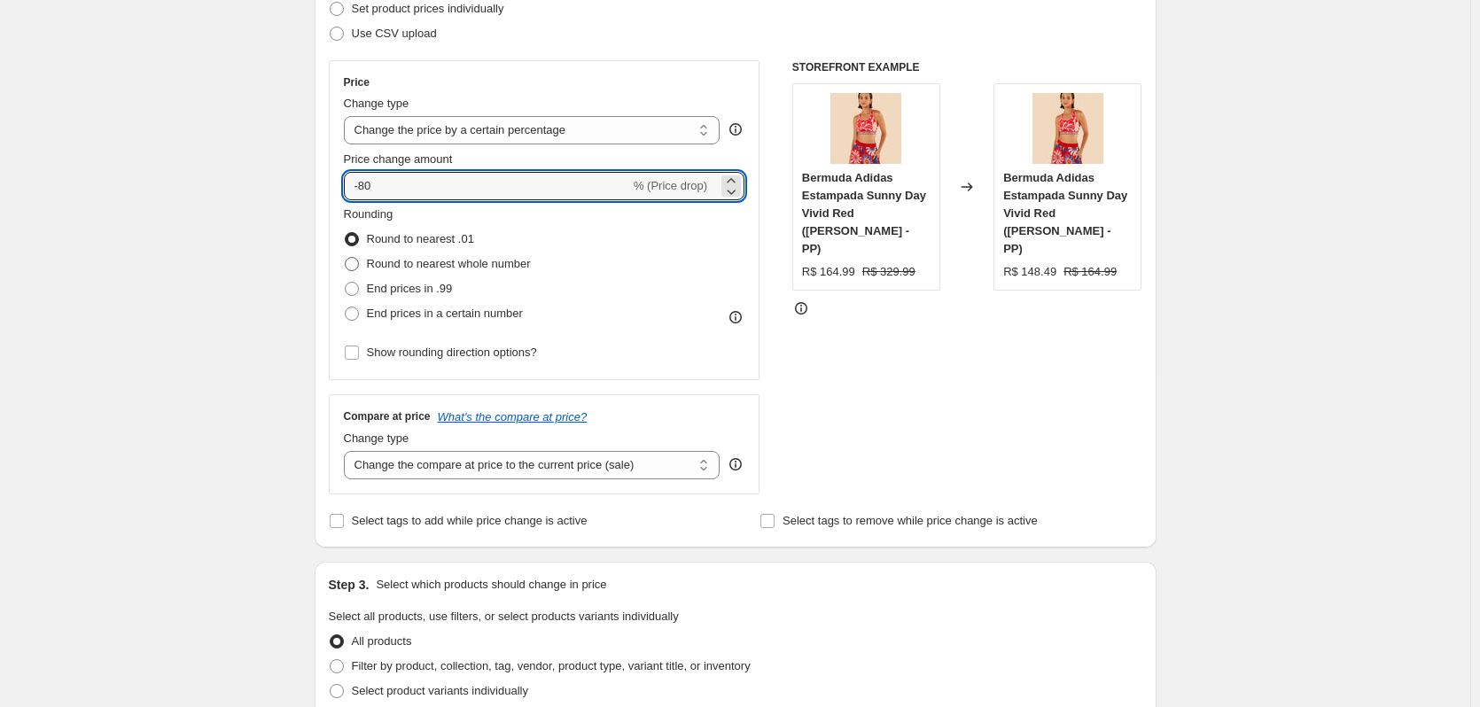
radio input "true"
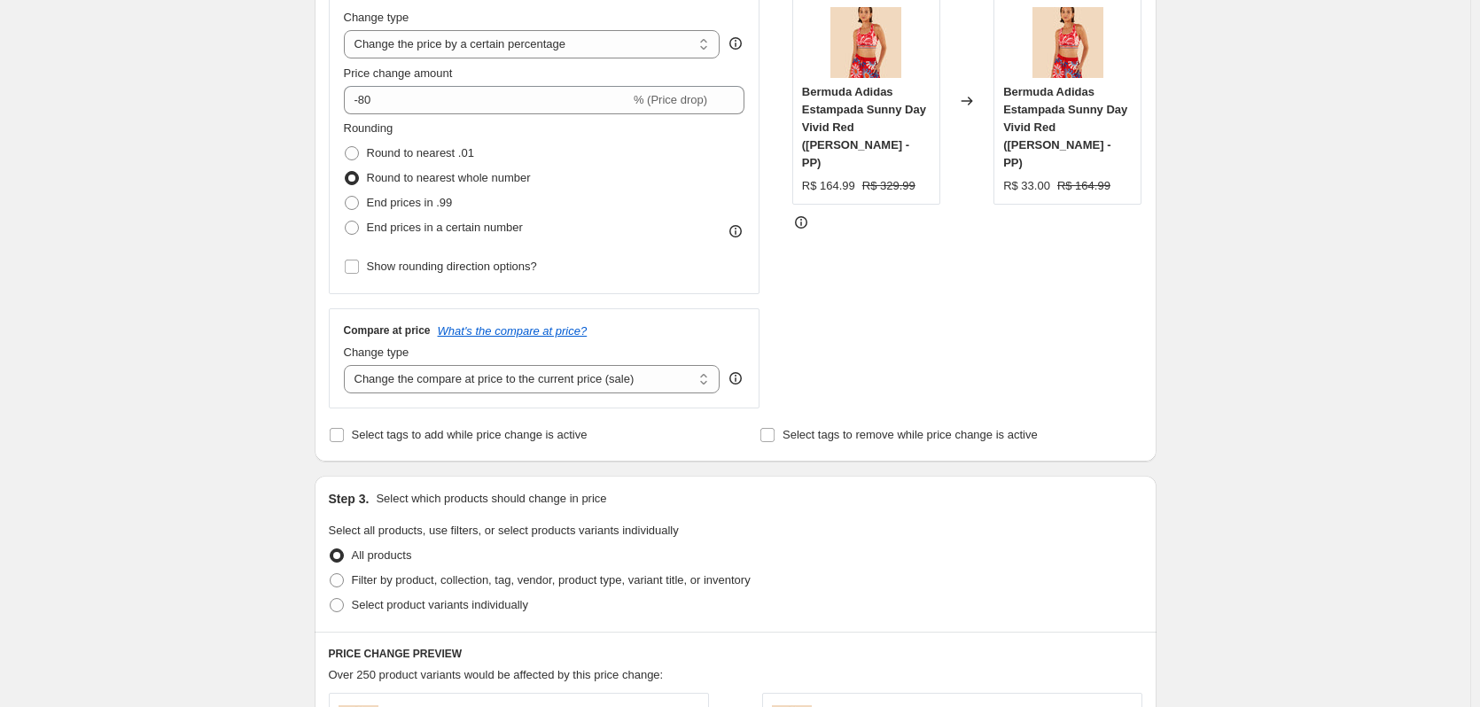
scroll to position [354, 0]
click at [450, 377] on select "Change the compare at price to the current price (sale) Change the compare at p…" at bounding box center [532, 376] width 377 height 28
select select "no_change"
click at [347, 362] on select "Change the compare at price to the current price (sale) Change the compare at p…" at bounding box center [532, 376] width 377 height 28
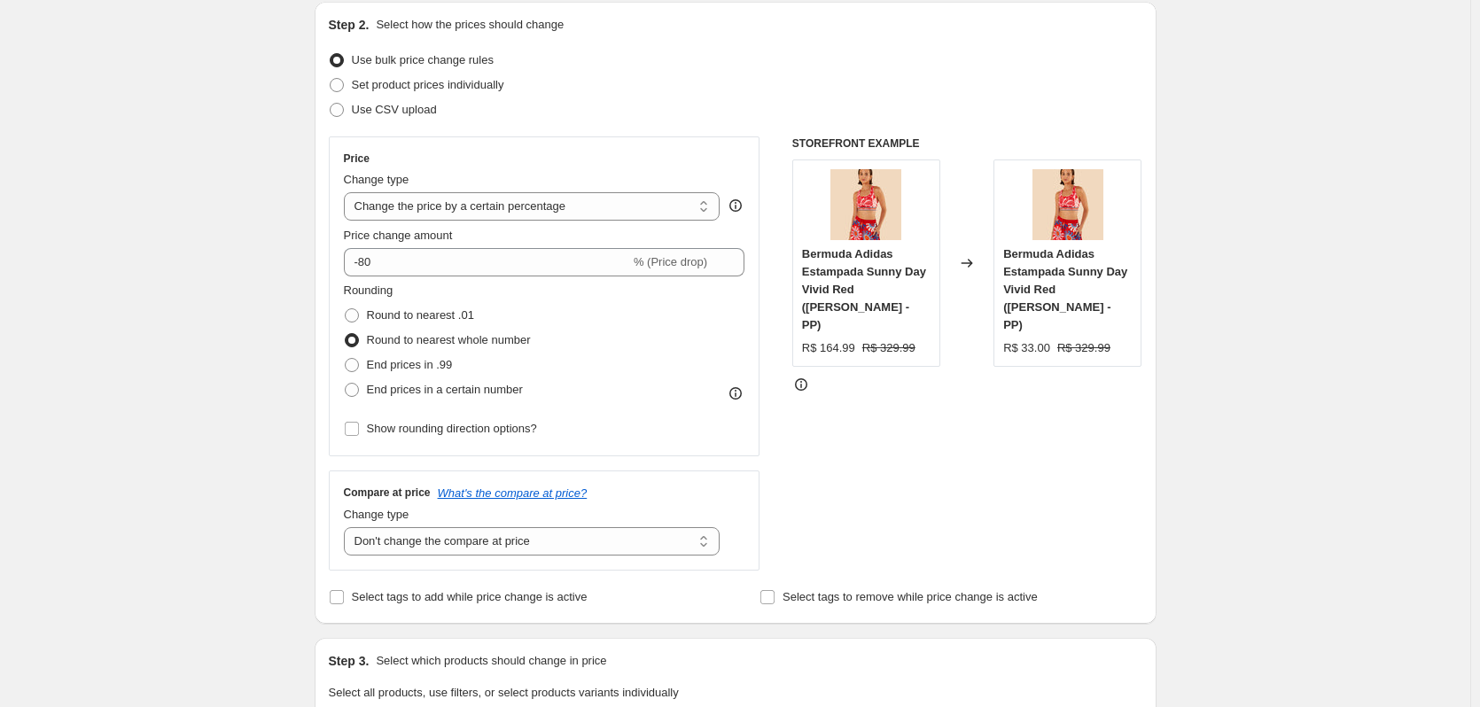
scroll to position [177, 0]
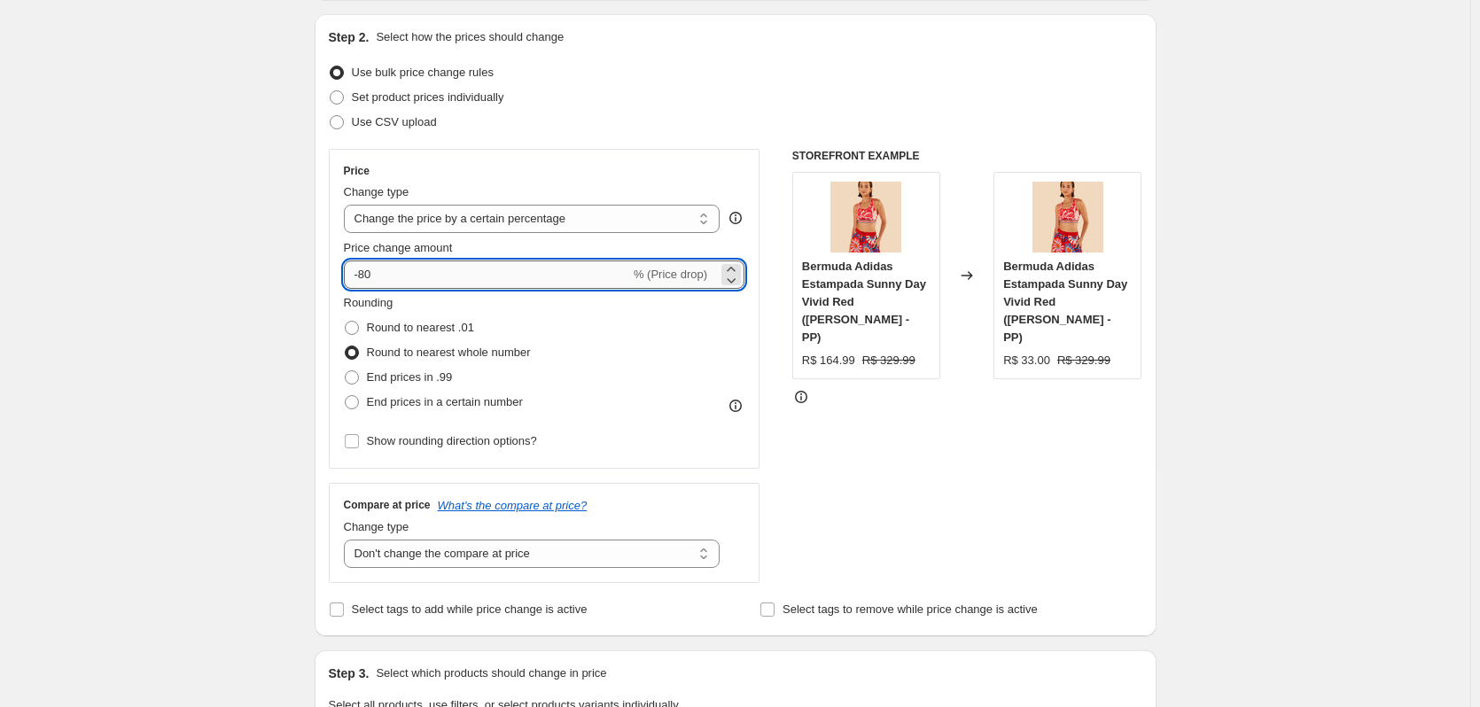
drag, startPoint x: 400, startPoint y: 275, endPoint x: 362, endPoint y: 276, distance: 37.2
click at [362, 276] on input "-80" at bounding box center [487, 275] width 286 height 28
click at [411, 283] on input "-70" at bounding box center [487, 275] width 286 height 28
click at [457, 307] on fieldset "Rounding Round to nearest .01 Round to nearest whole number End prices in .99 E…" at bounding box center [437, 354] width 187 height 121
click at [425, 278] on input "-70" at bounding box center [487, 275] width 286 height 28
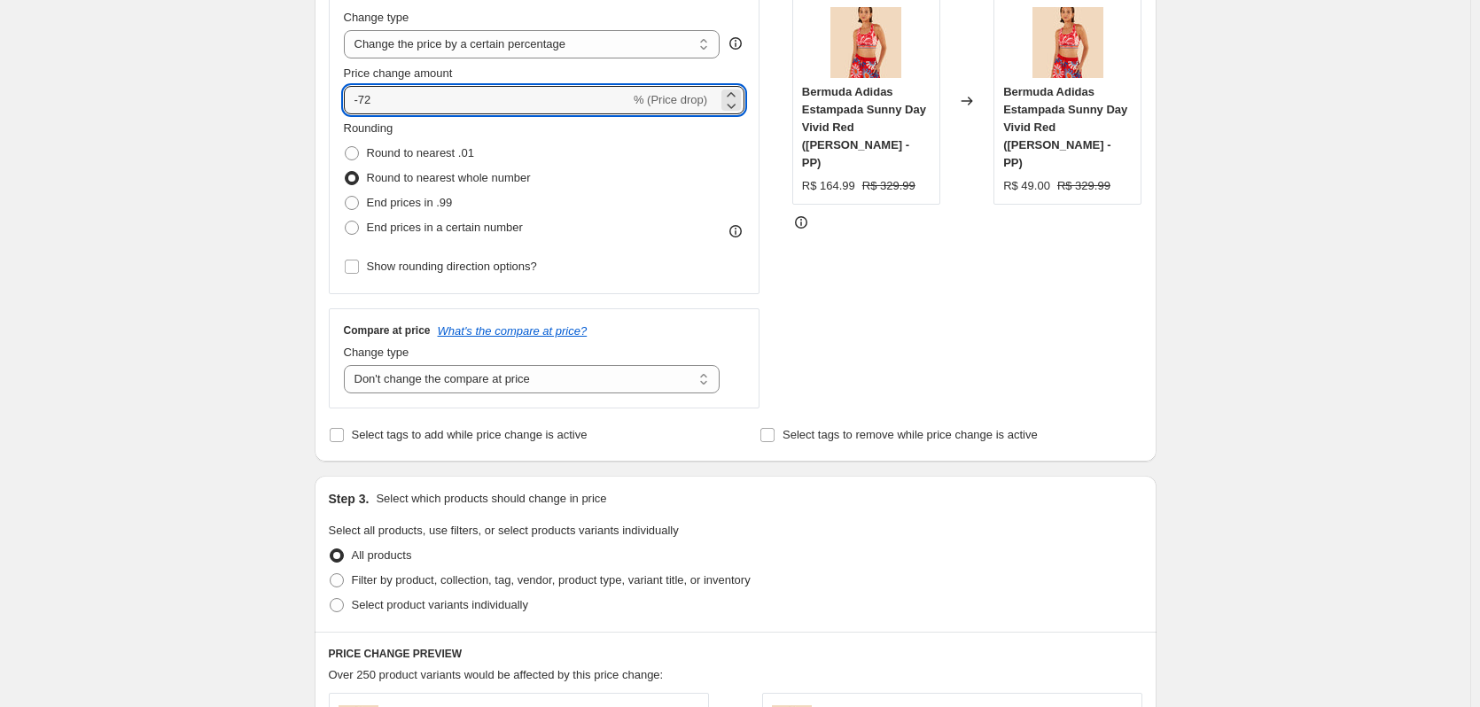
scroll to position [354, 0]
type input "-72"
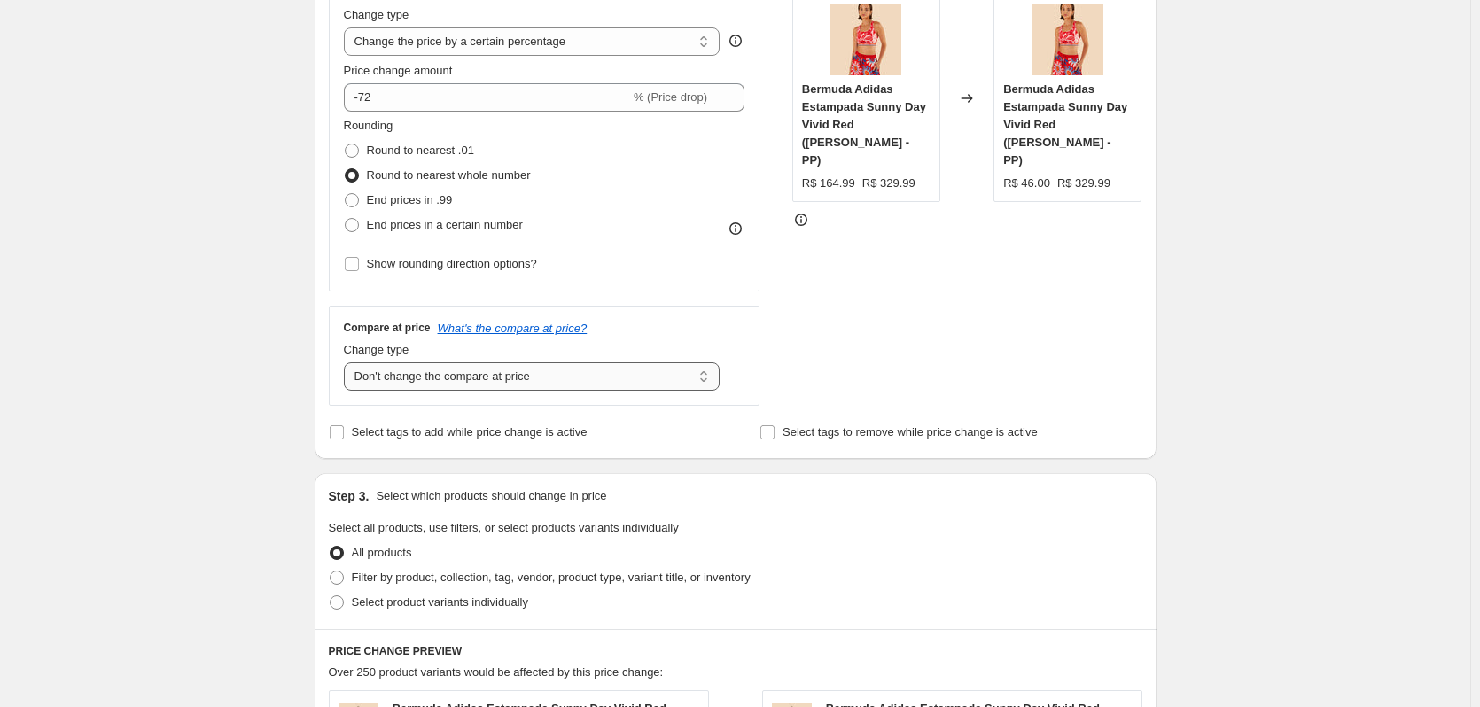
click at [472, 378] on select "Change the compare at price to the current price (sale) Change the compare at p…" at bounding box center [532, 376] width 377 height 28
select select "percentage"
click at [347, 362] on select "Change the compare at price to the current price (sale) Change the compare at p…" at bounding box center [532, 376] width 377 height 28
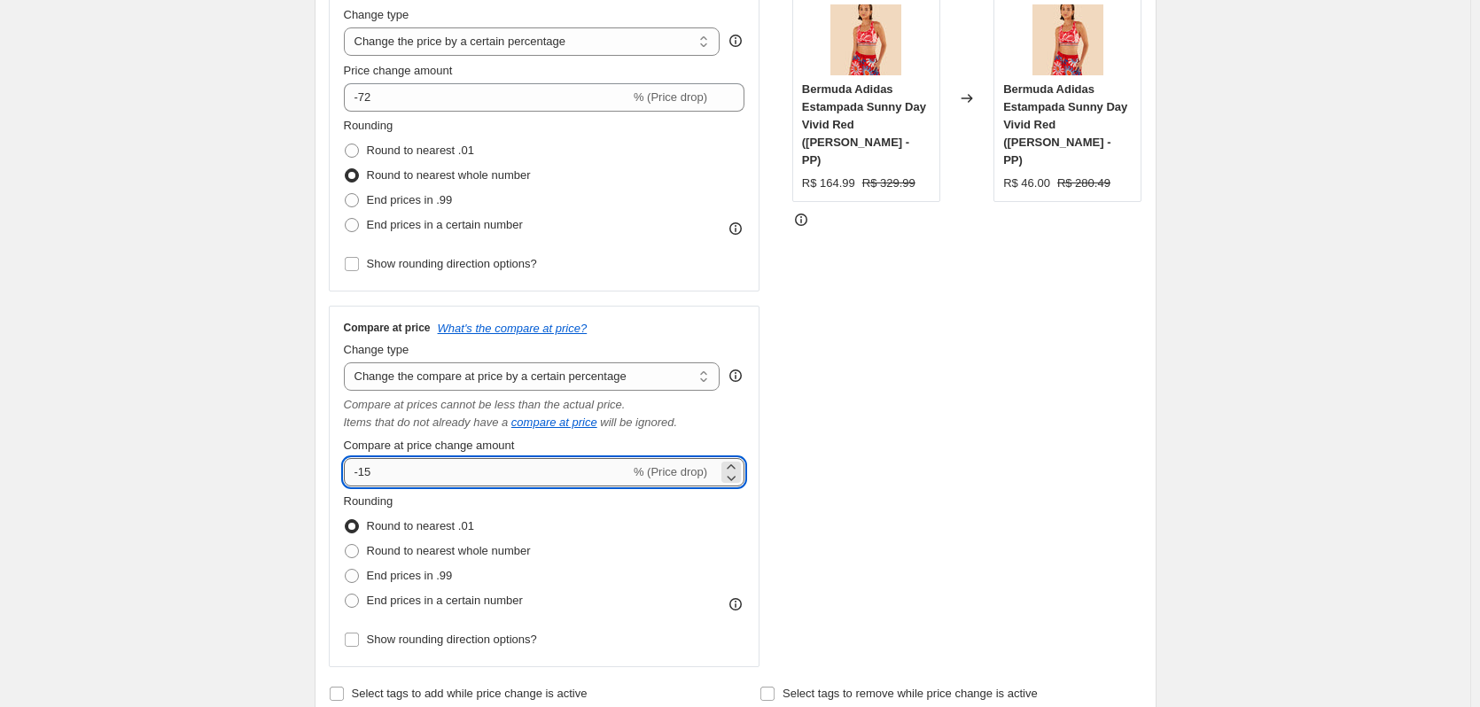
drag, startPoint x: 431, startPoint y: 471, endPoint x: 362, endPoint y: 471, distance: 69.1
click at [362, 471] on input "-15" at bounding box center [487, 472] width 286 height 28
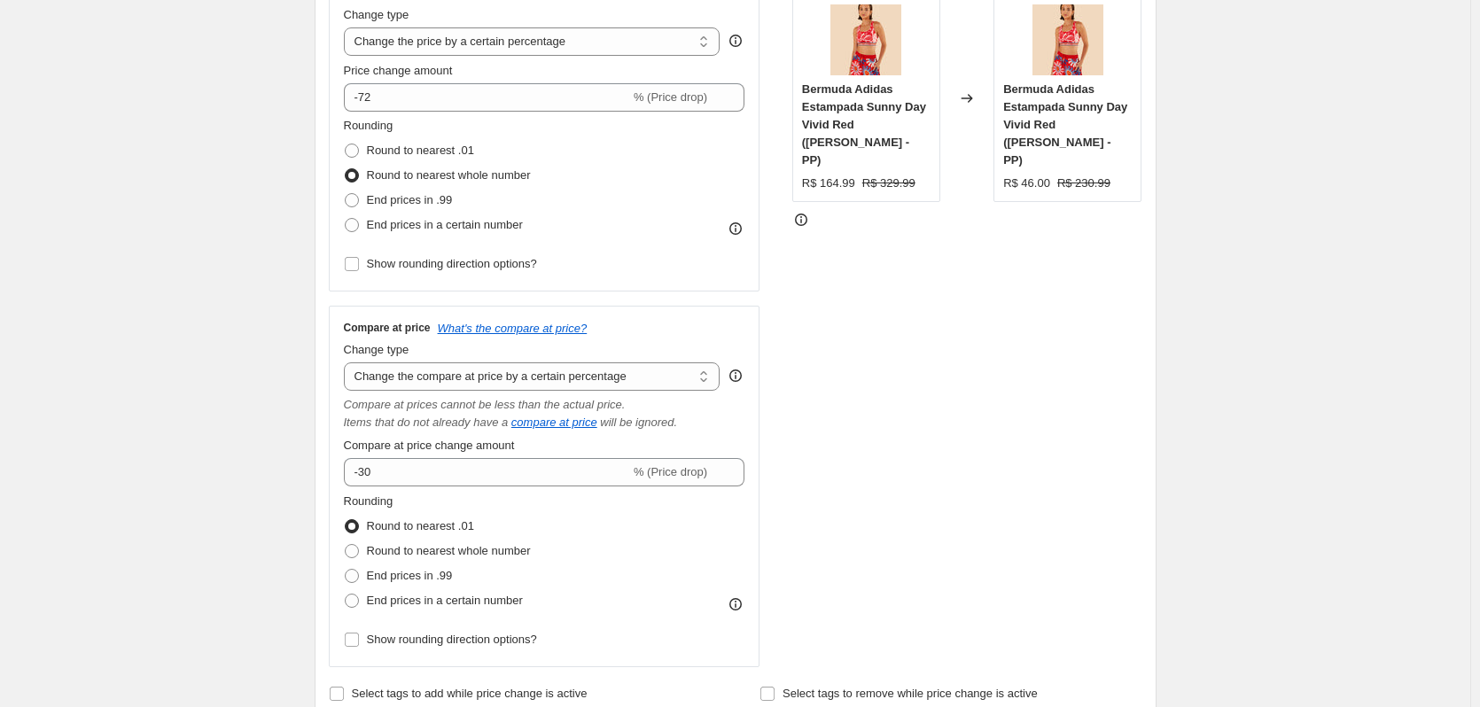
click at [876, 443] on div "STOREFRONT EXAMPLE Bermuda Adidas Estampada Sunny Day Vivid Red (Rosa - PP) R$ …" at bounding box center [967, 320] width 350 height 696
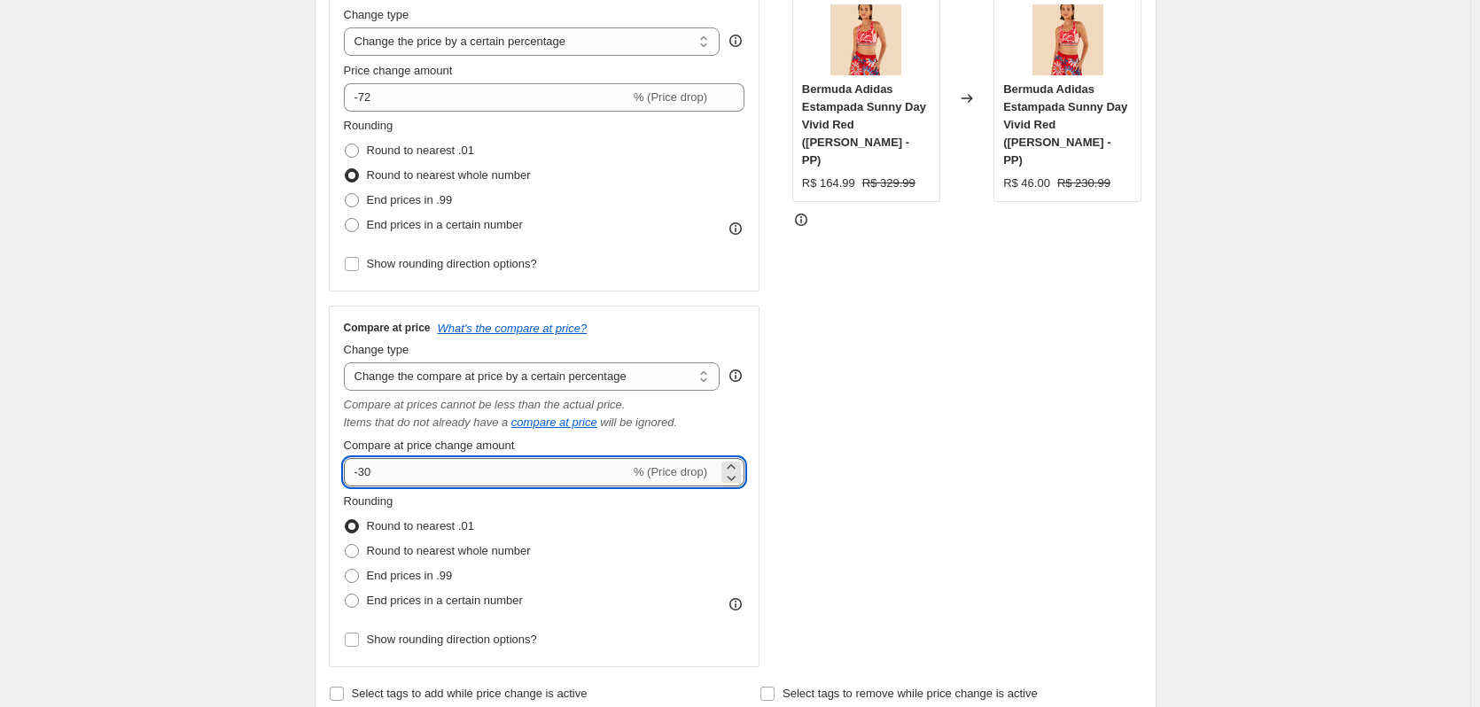
drag, startPoint x: 443, startPoint y: 483, endPoint x: 364, endPoint y: 480, distance: 78.9
click at [364, 480] on input "-30" at bounding box center [487, 472] width 286 height 28
type input "-50"
click at [937, 404] on div "STOREFRONT EXAMPLE Bermuda Adidas Estampada Sunny Day Vivid Red (Rosa - PP) R$ …" at bounding box center [967, 320] width 350 height 696
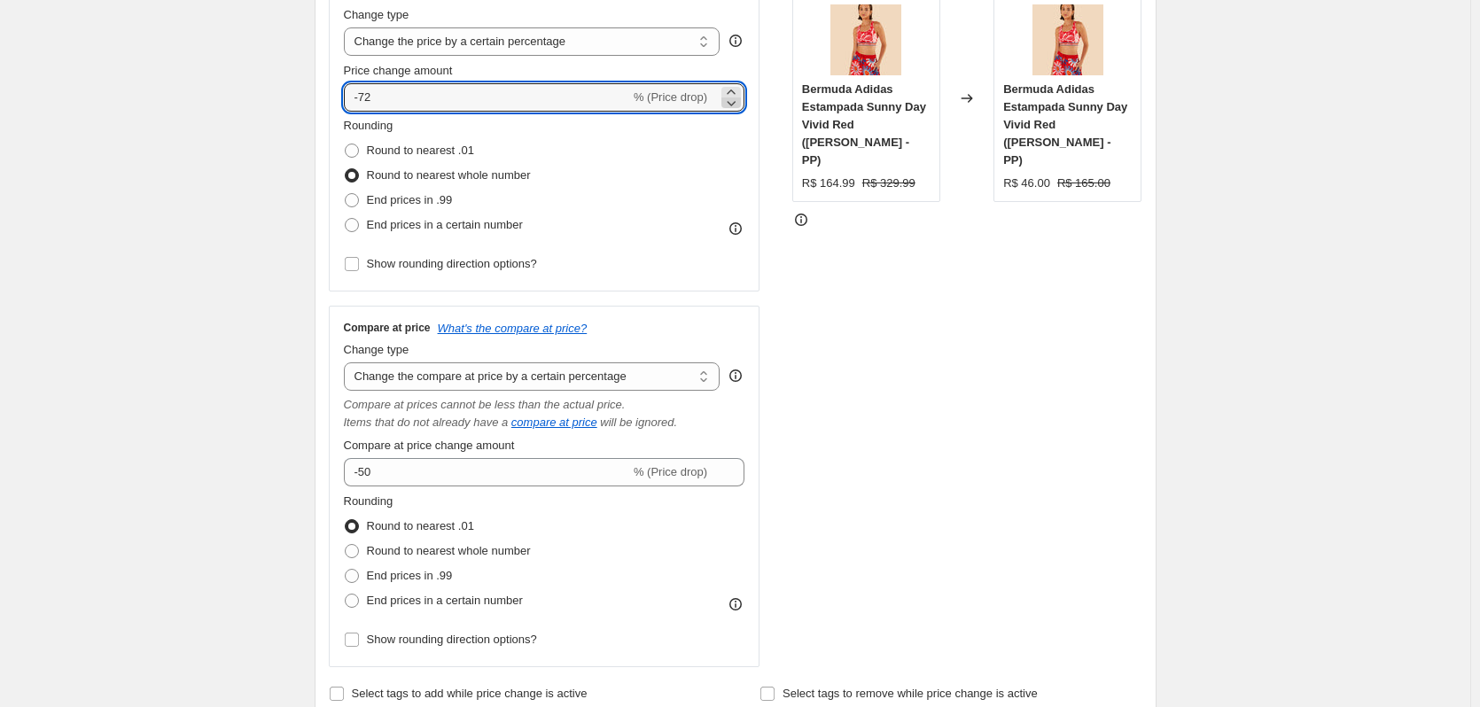
click at [731, 102] on icon at bounding box center [731, 103] width 18 height 18
click at [733, 87] on icon at bounding box center [731, 92] width 18 height 18
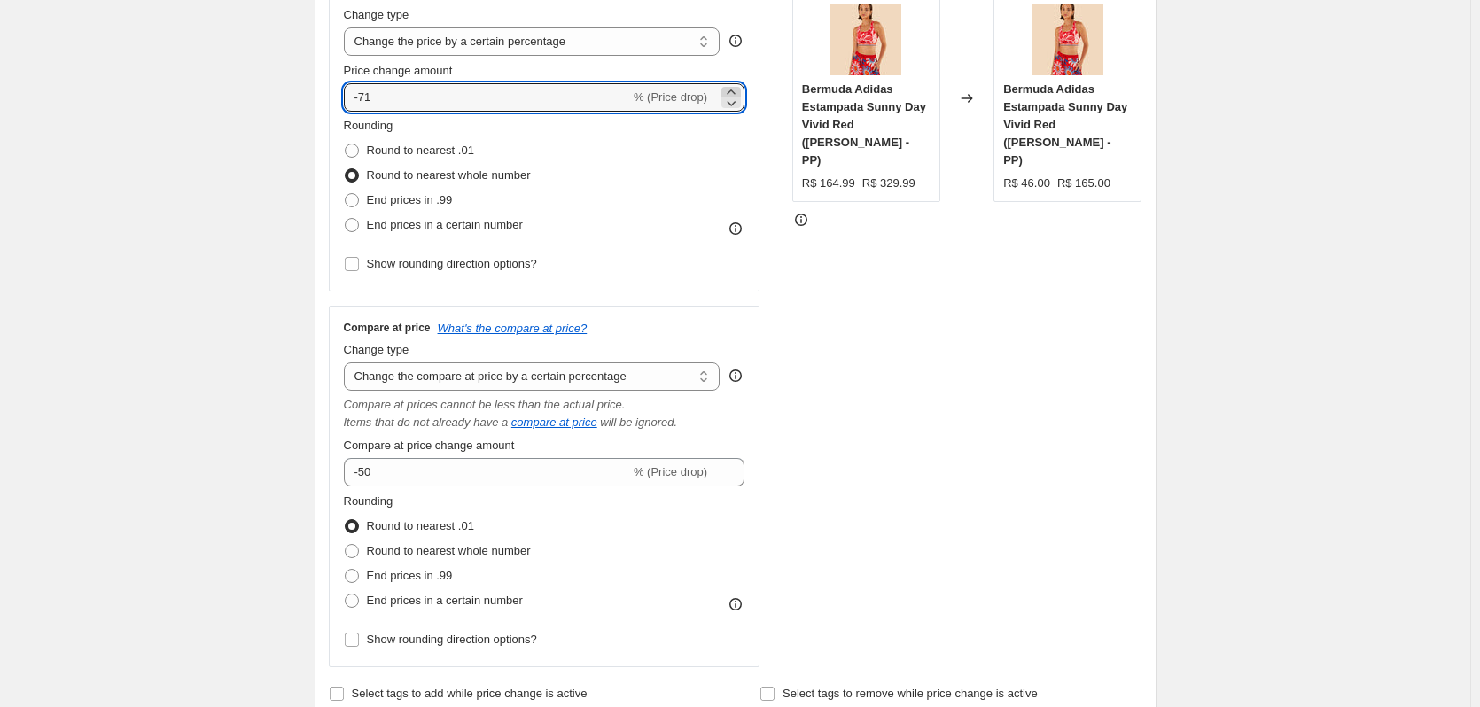
click at [733, 87] on icon at bounding box center [731, 92] width 18 height 18
type input "-70"
click at [838, 174] on div "STOREFRONT EXAMPLE Bermuda Adidas Estampada Sunny Day Vivid Red (Rosa - PP) R$ …" at bounding box center [967, 320] width 350 height 696
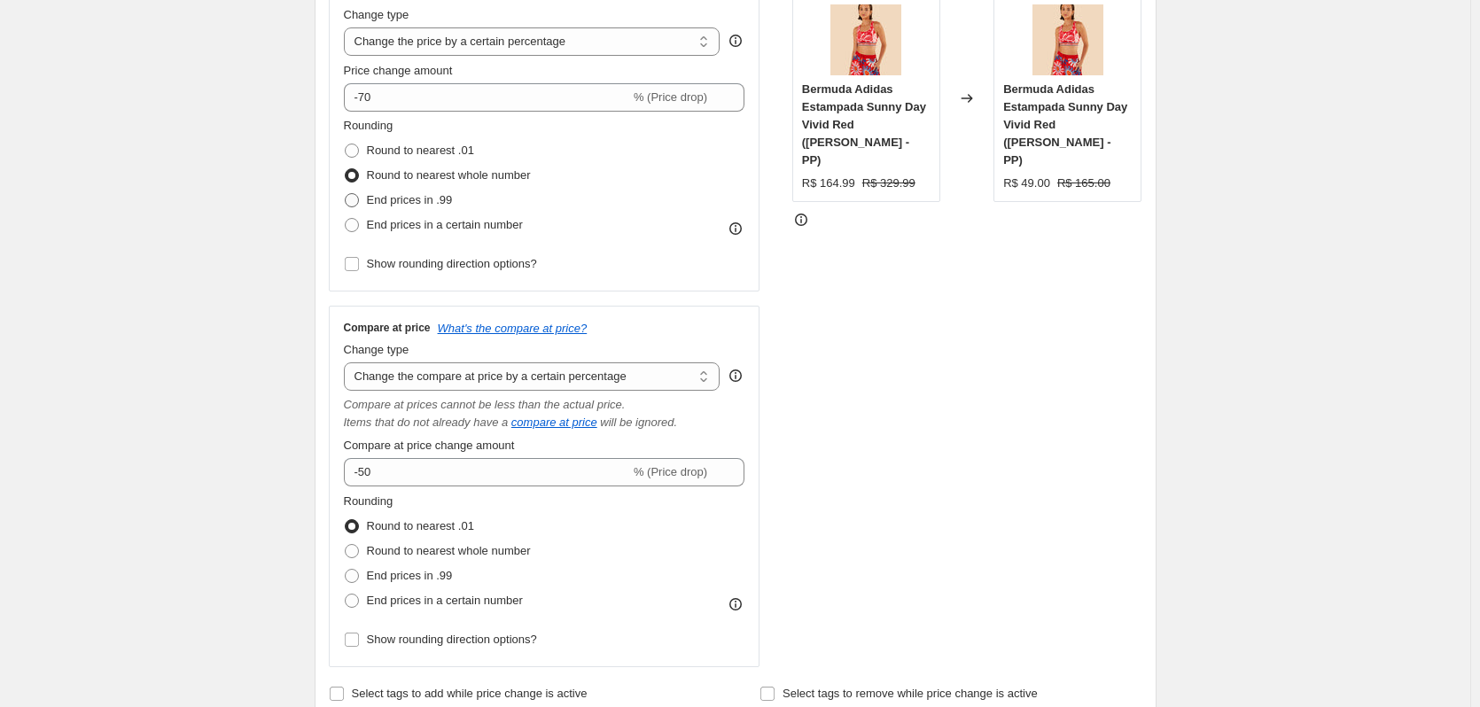
click at [416, 198] on span "End prices in .99" at bounding box center [410, 199] width 86 height 13
click at [346, 194] on input "End prices in .99" at bounding box center [345, 193] width 1 height 1
radio input "true"
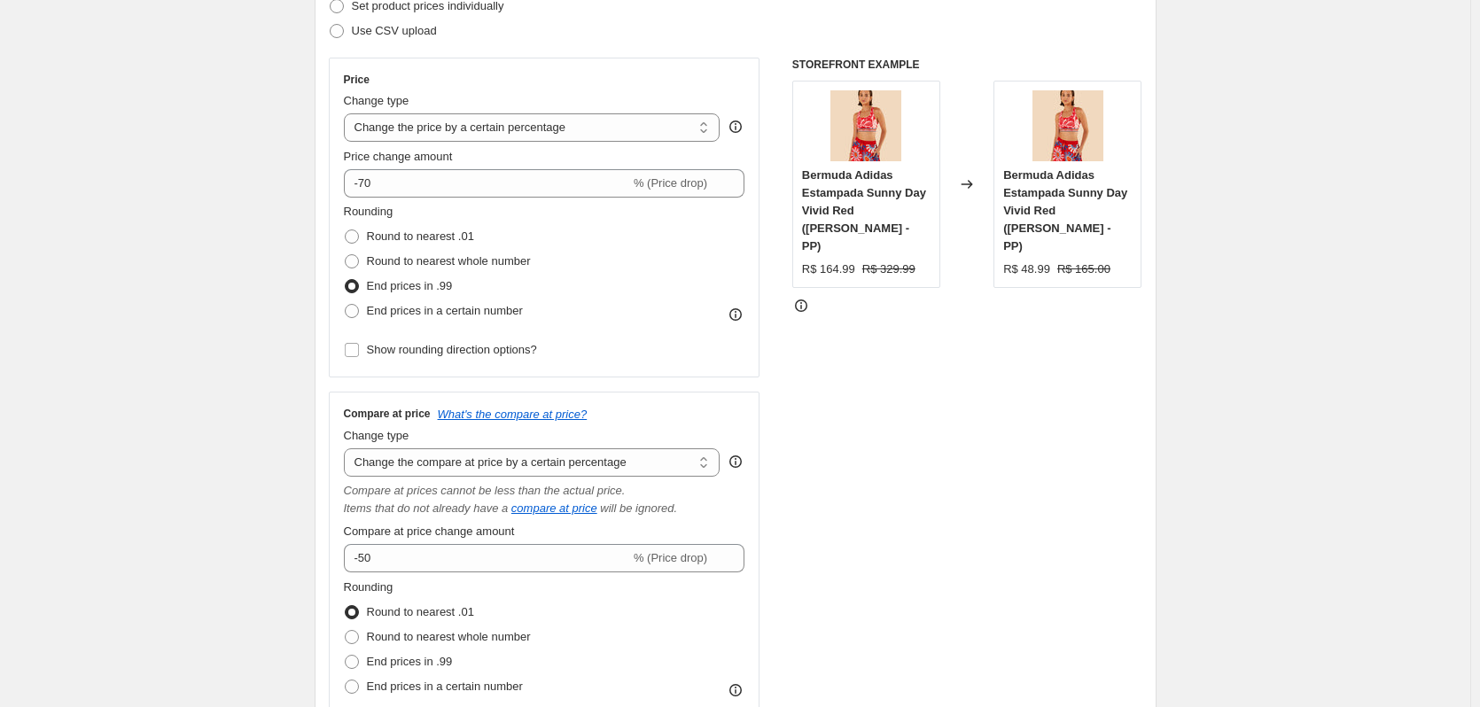
scroll to position [266, 0]
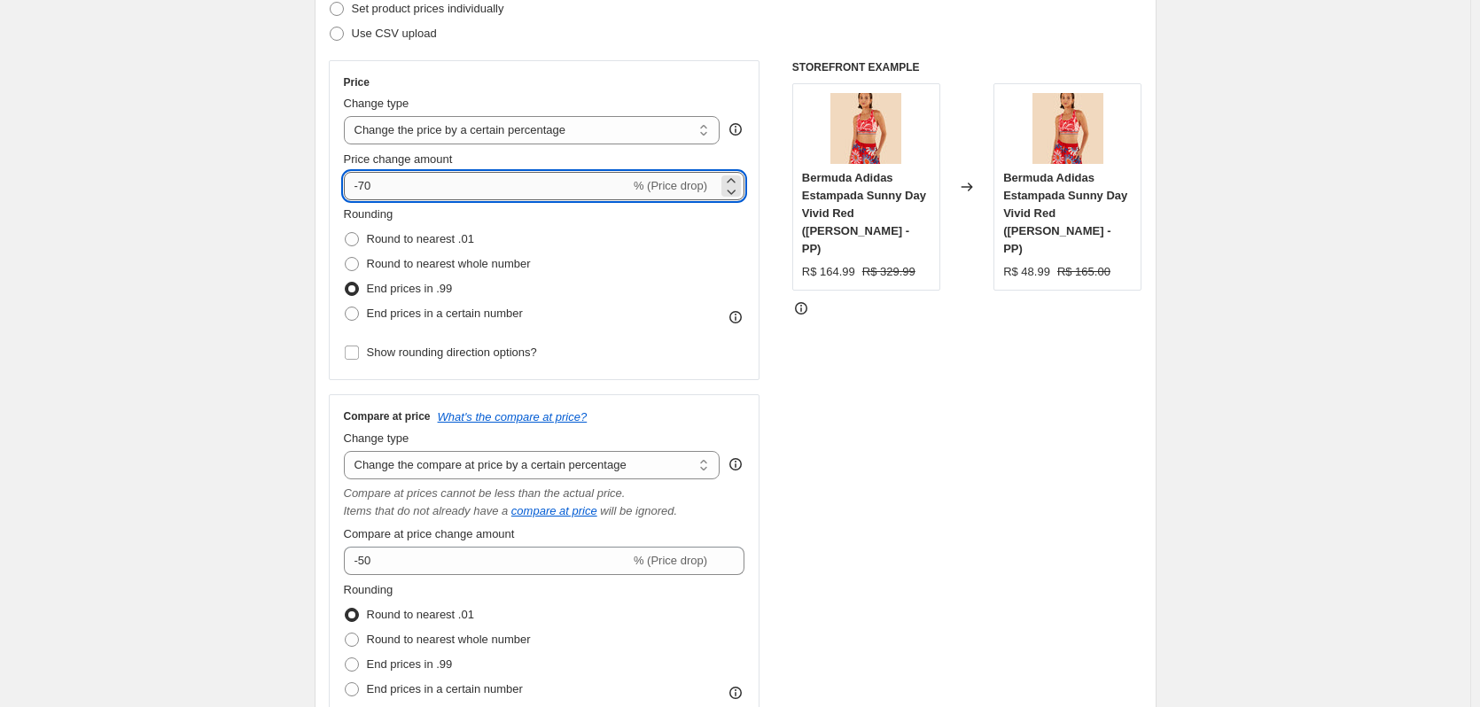
drag, startPoint x: 384, startPoint y: 189, endPoint x: 362, endPoint y: 189, distance: 21.3
click at [362, 189] on input "-70" at bounding box center [487, 186] width 286 height 28
type input "-60"
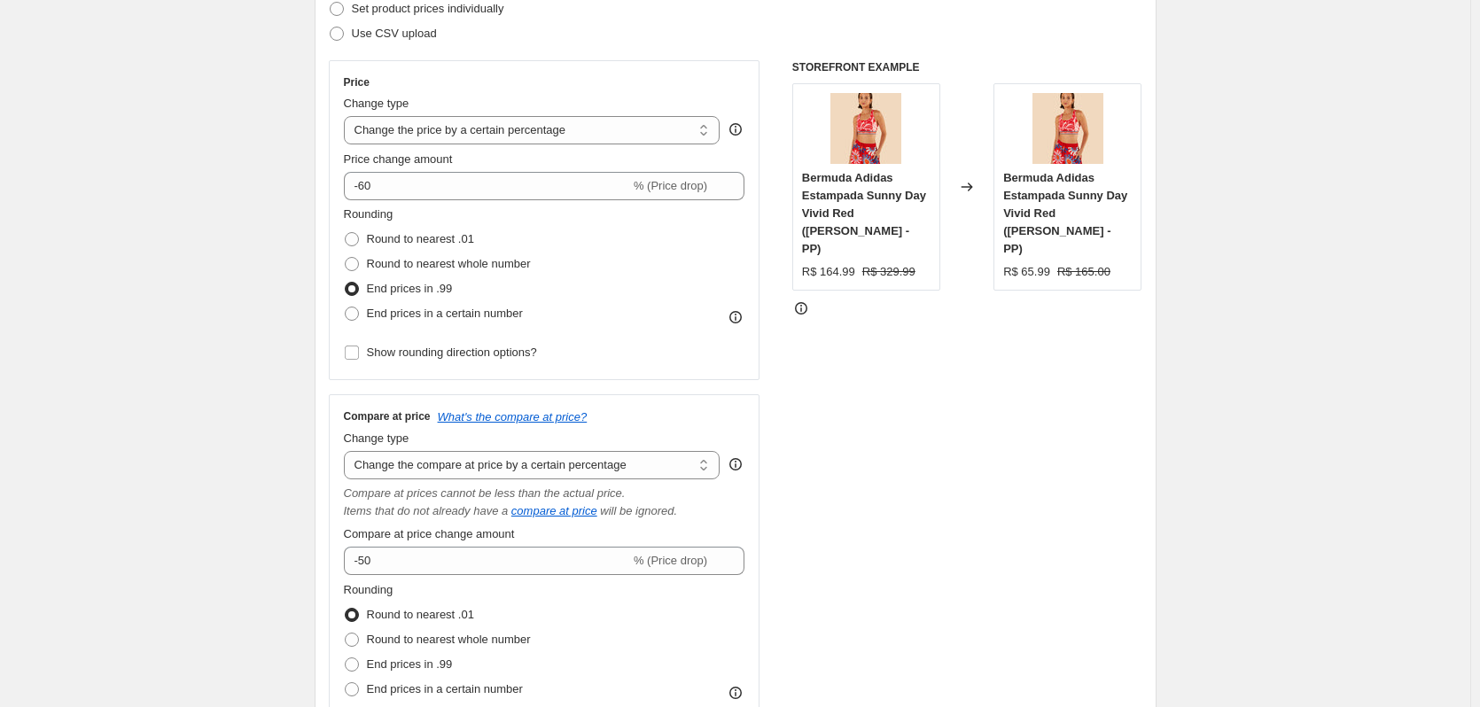
click at [322, 187] on div "Step 2. Select how the prices should change Use bulk price change rules Set pro…" at bounding box center [736, 367] width 842 height 883
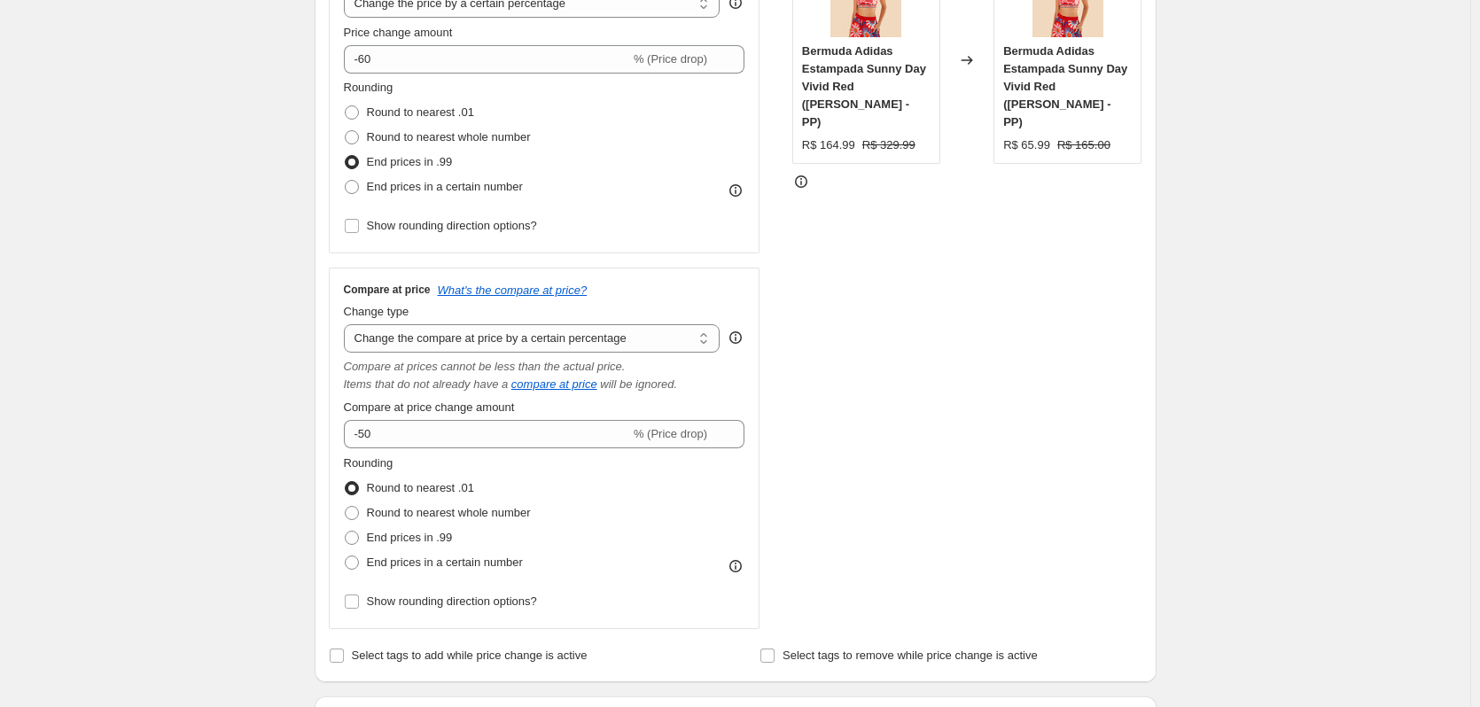
scroll to position [532, 0]
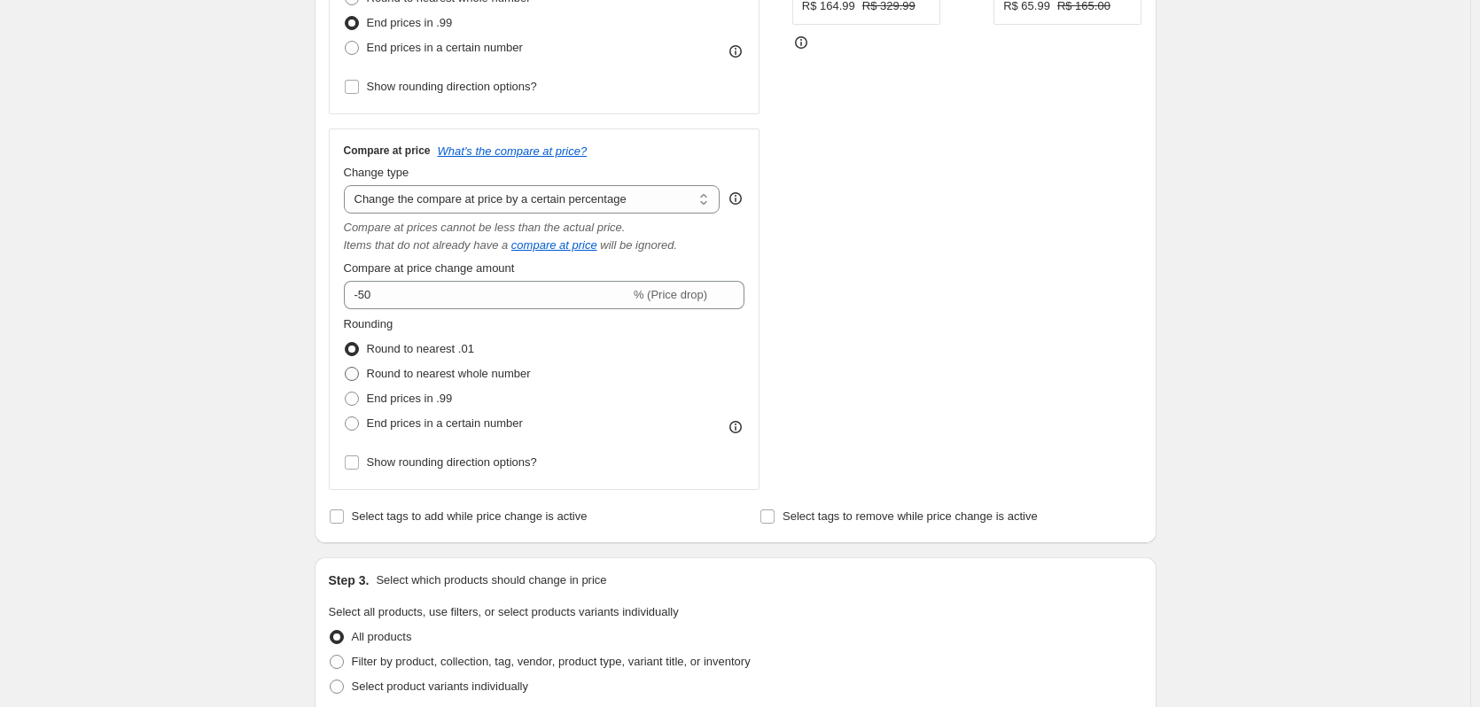
click at [437, 373] on span "Round to nearest whole number" at bounding box center [449, 373] width 164 height 13
click at [346, 368] on input "Round to nearest whole number" at bounding box center [345, 367] width 1 height 1
radio input "true"
click at [440, 421] on span "End prices in a certain number" at bounding box center [445, 422] width 156 height 13
click at [346, 417] on input "End prices in a certain number" at bounding box center [345, 416] width 1 height 1
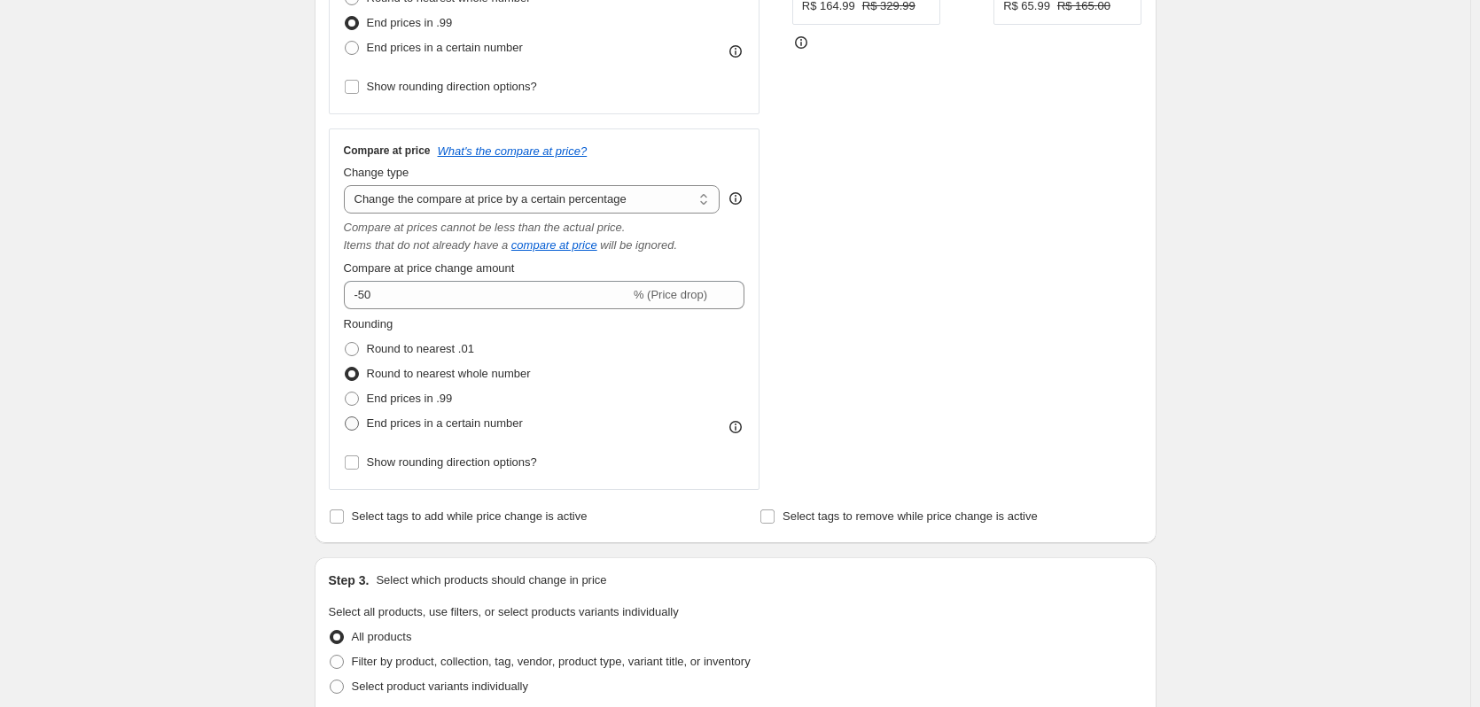
radio input "true"
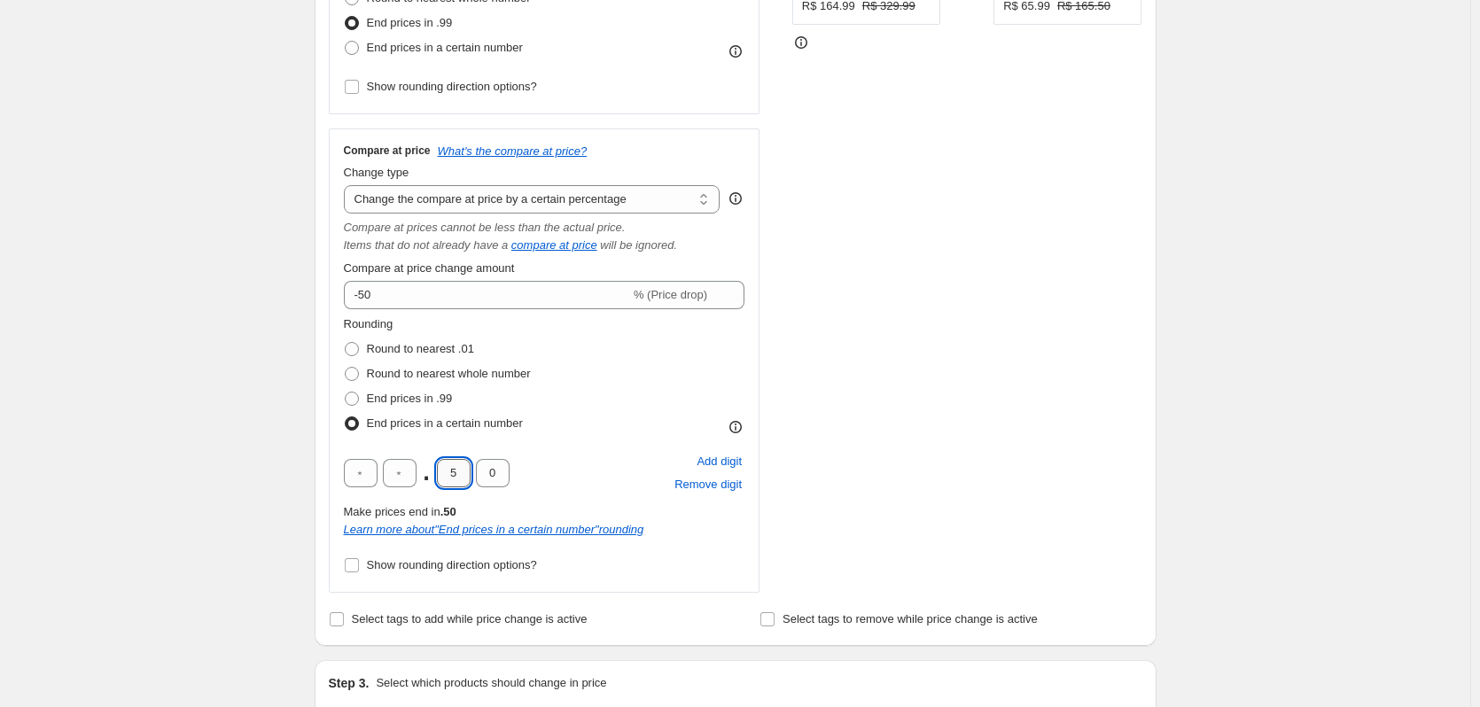
click at [453, 473] on input "5" at bounding box center [454, 473] width 34 height 28
type input "9"
click at [576, 419] on div "Rounding Round to nearest .01 Round to nearest whole number End prices in .99 E…" at bounding box center [544, 375] width 401 height 121
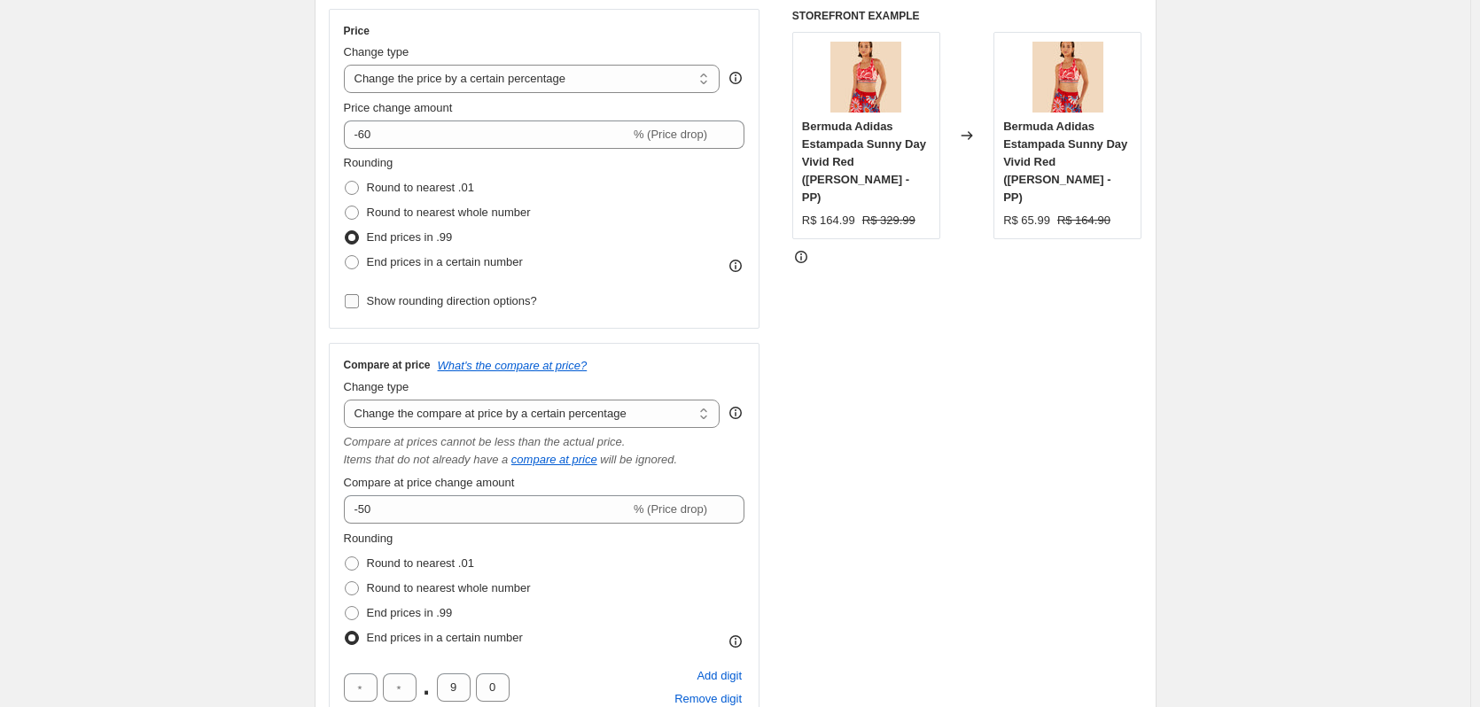
scroll to position [266, 0]
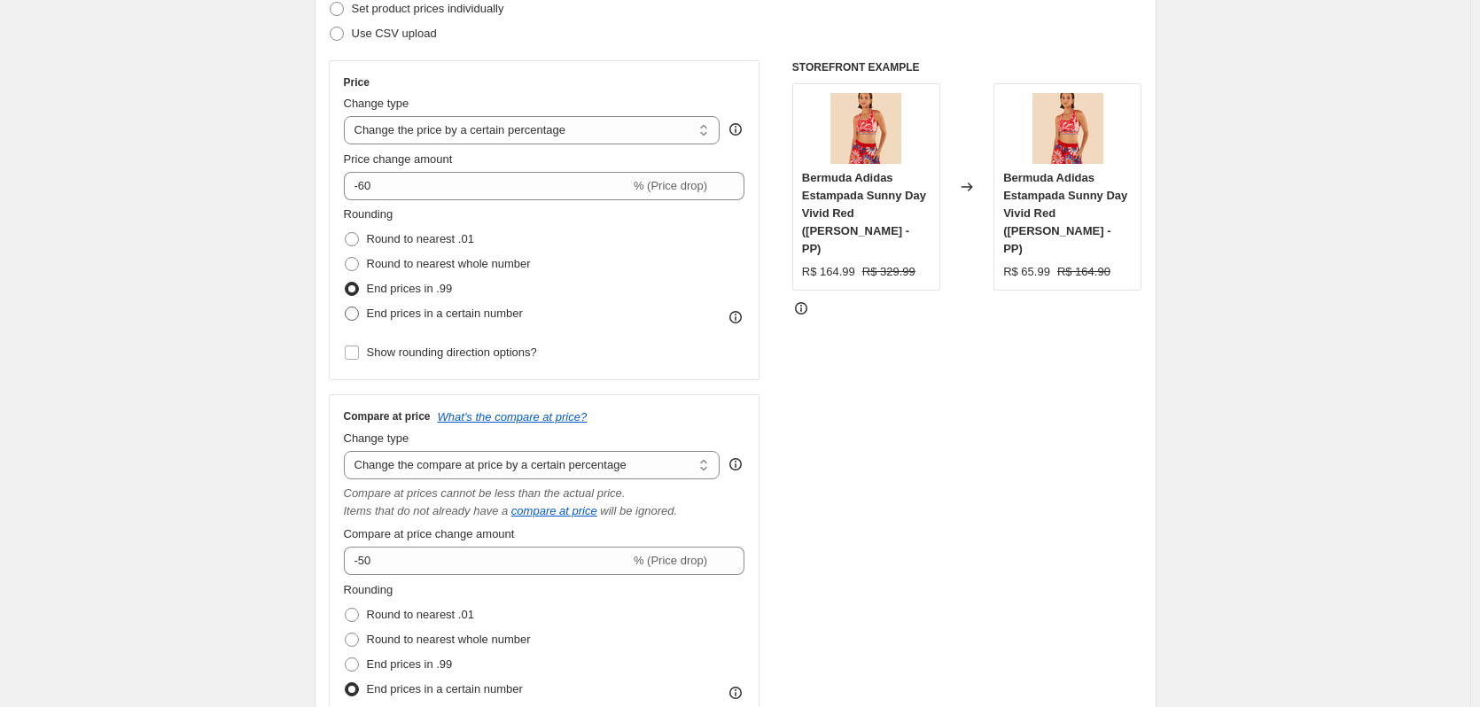
click at [359, 311] on span at bounding box center [352, 314] width 14 height 14
click at [346, 307] on input "End prices in a certain number" at bounding box center [345, 307] width 1 height 1
radio input "true"
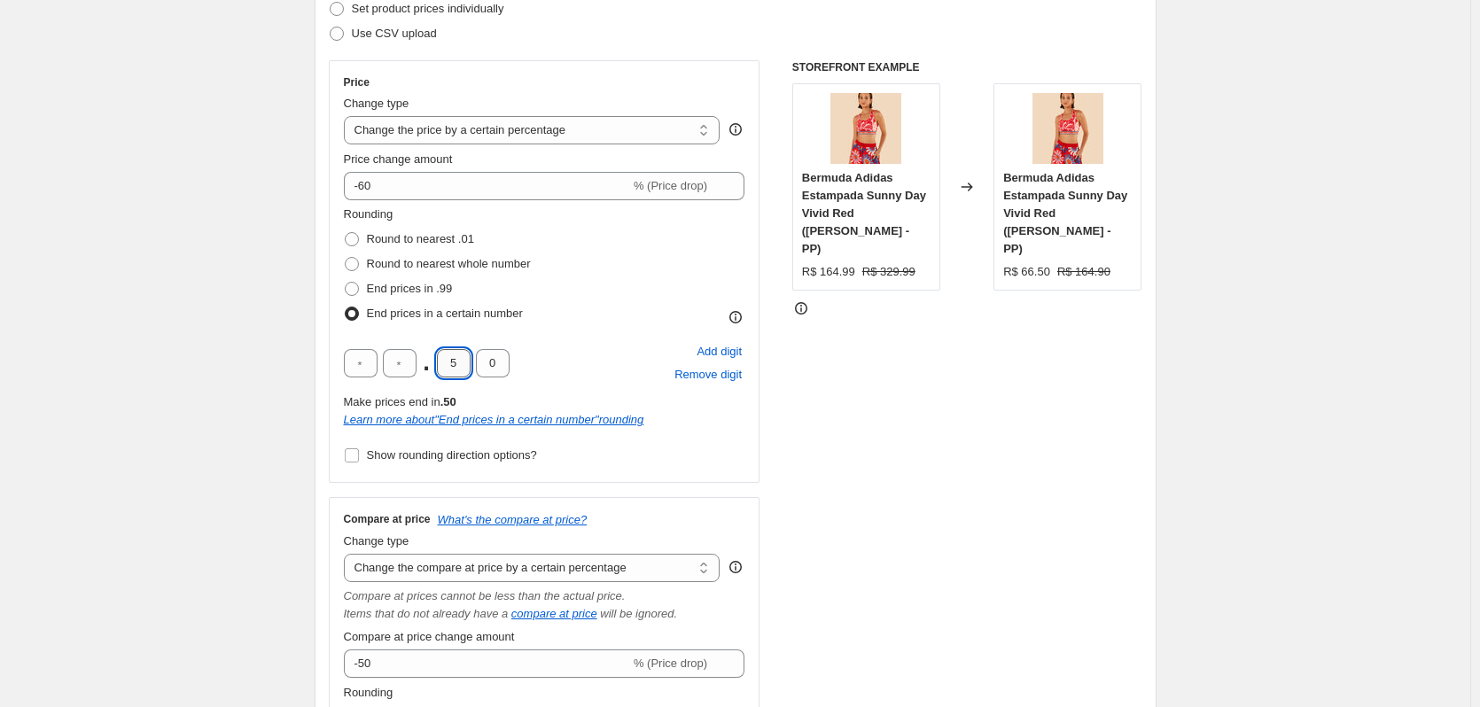
drag, startPoint x: 462, startPoint y: 359, endPoint x: 442, endPoint y: 362, distance: 19.7
click at [442, 362] on input "5" at bounding box center [454, 363] width 34 height 28
type input "9"
click at [853, 362] on div "STOREFRONT EXAMPLE Bermuda Adidas Estampada Sunny Day Vivid Red (Rosa - PP) R$ …" at bounding box center [967, 510] width 350 height 901
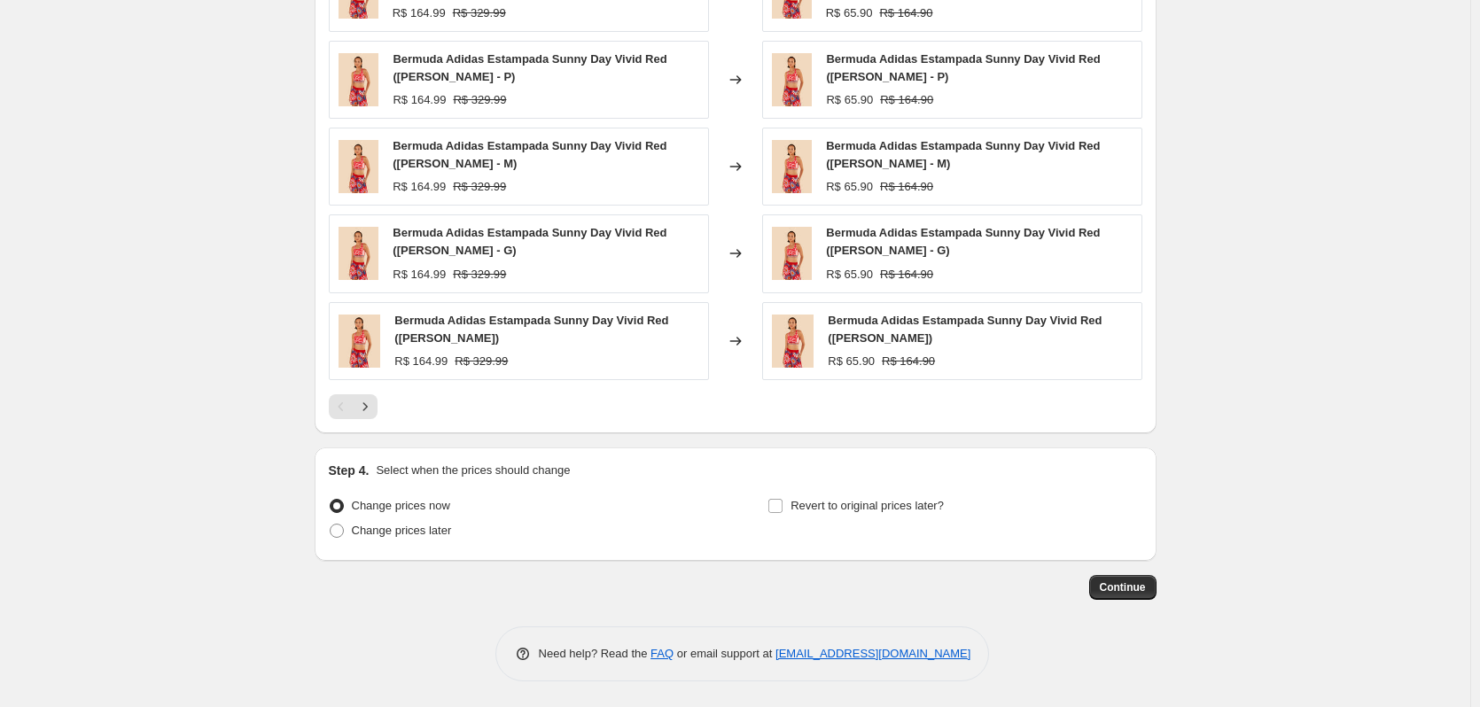
scroll to position [1560, 0]
click at [1144, 584] on span "Continue" at bounding box center [1123, 586] width 46 height 14
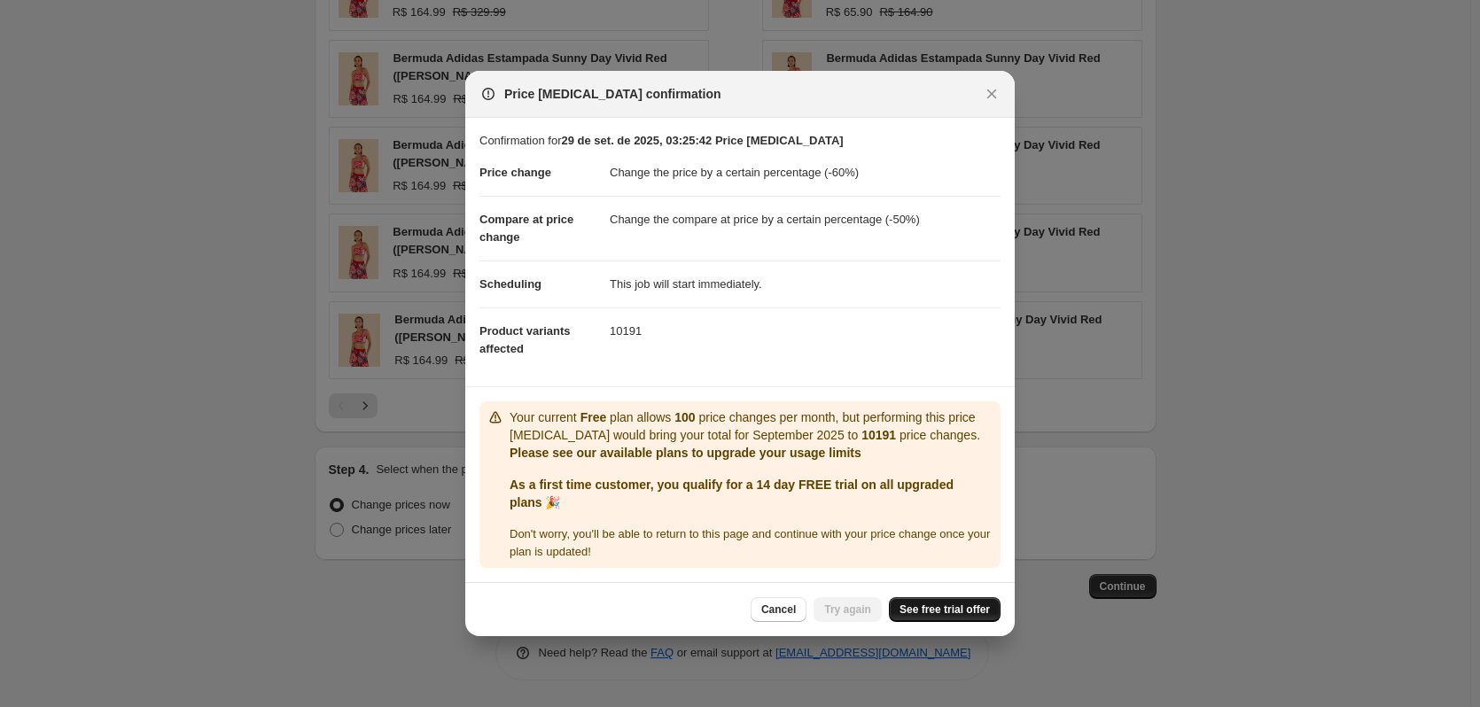
click at [926, 609] on span "See free trial offer" at bounding box center [944, 610] width 90 height 14
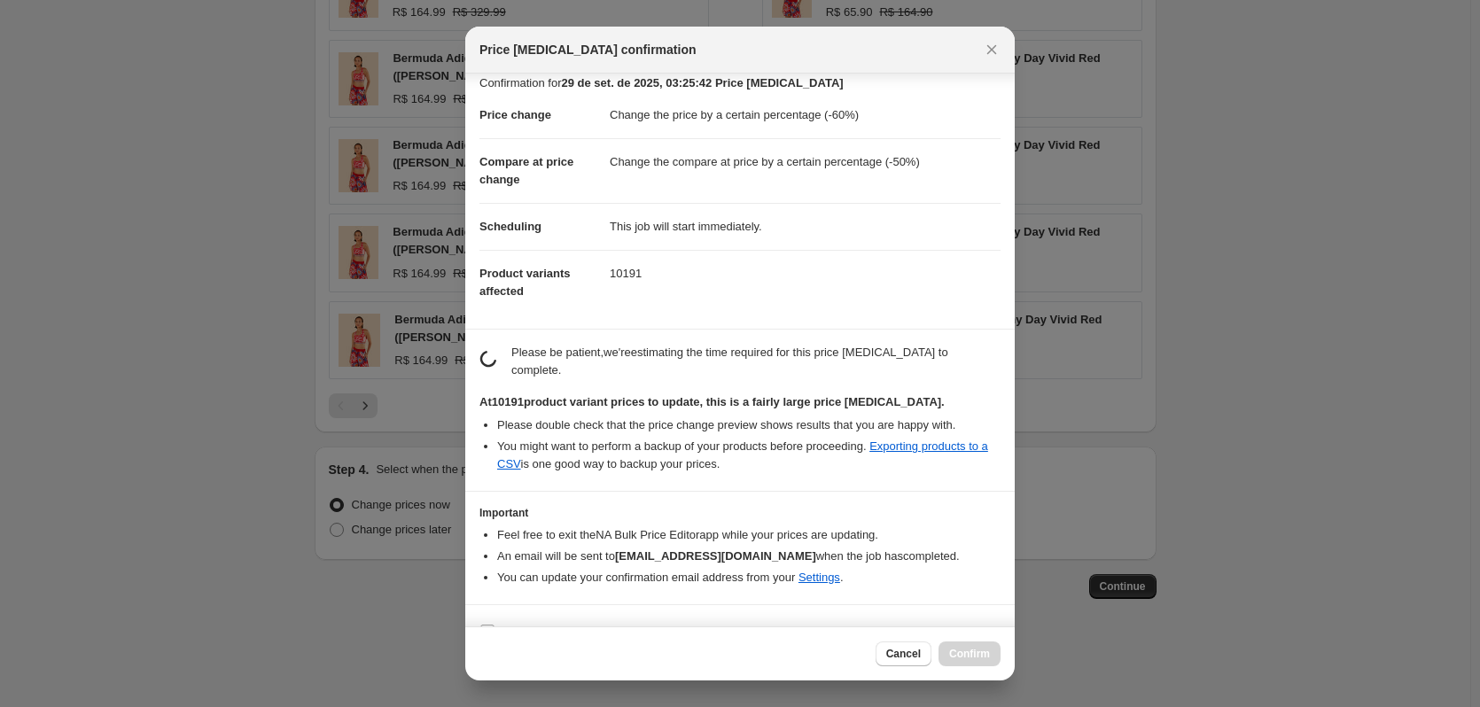
scroll to position [27, 0]
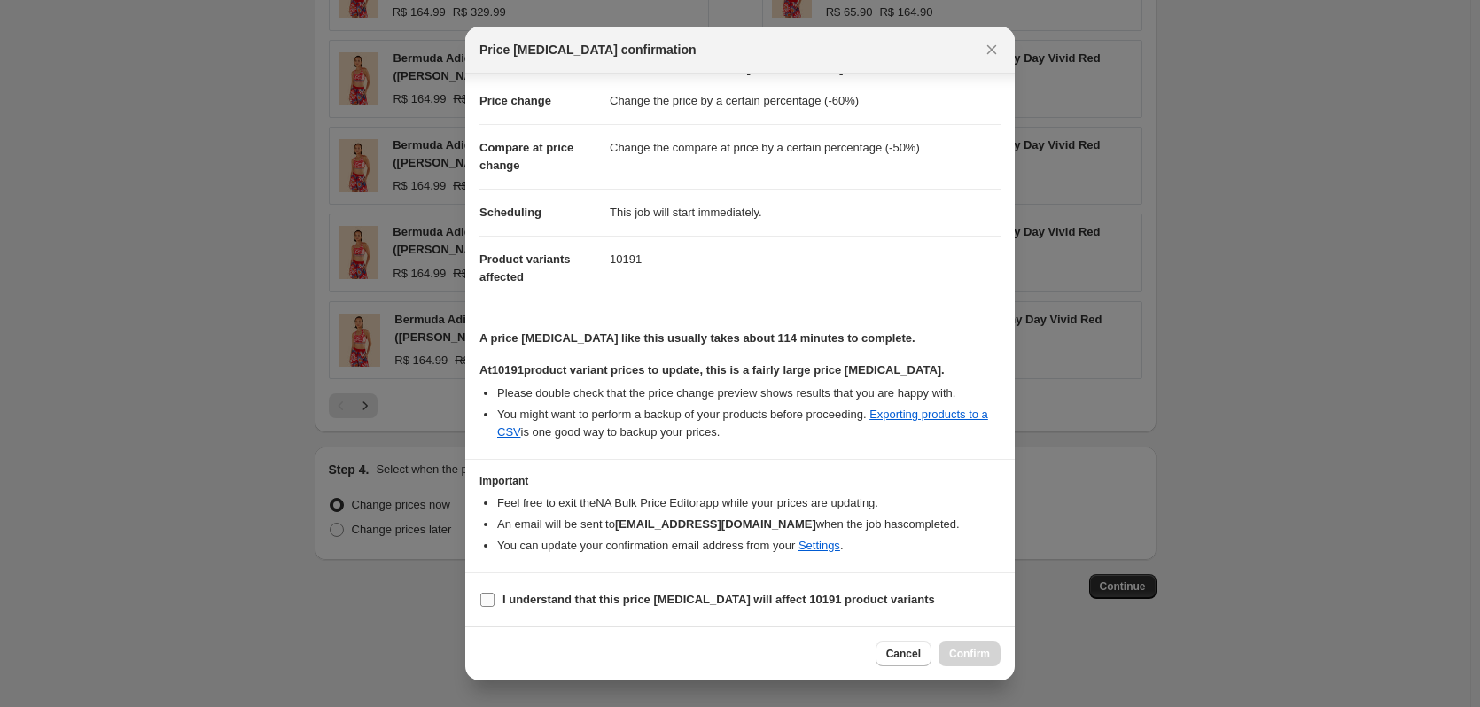
click at [590, 603] on b "I understand that this price change job will affect 10191 product variants" at bounding box center [718, 599] width 432 height 13
click at [494, 603] on input "I understand that this price change job will affect 10191 product variants" at bounding box center [487, 600] width 14 height 14
checkbox input "true"
click at [961, 655] on span "Confirm" at bounding box center [969, 654] width 41 height 14
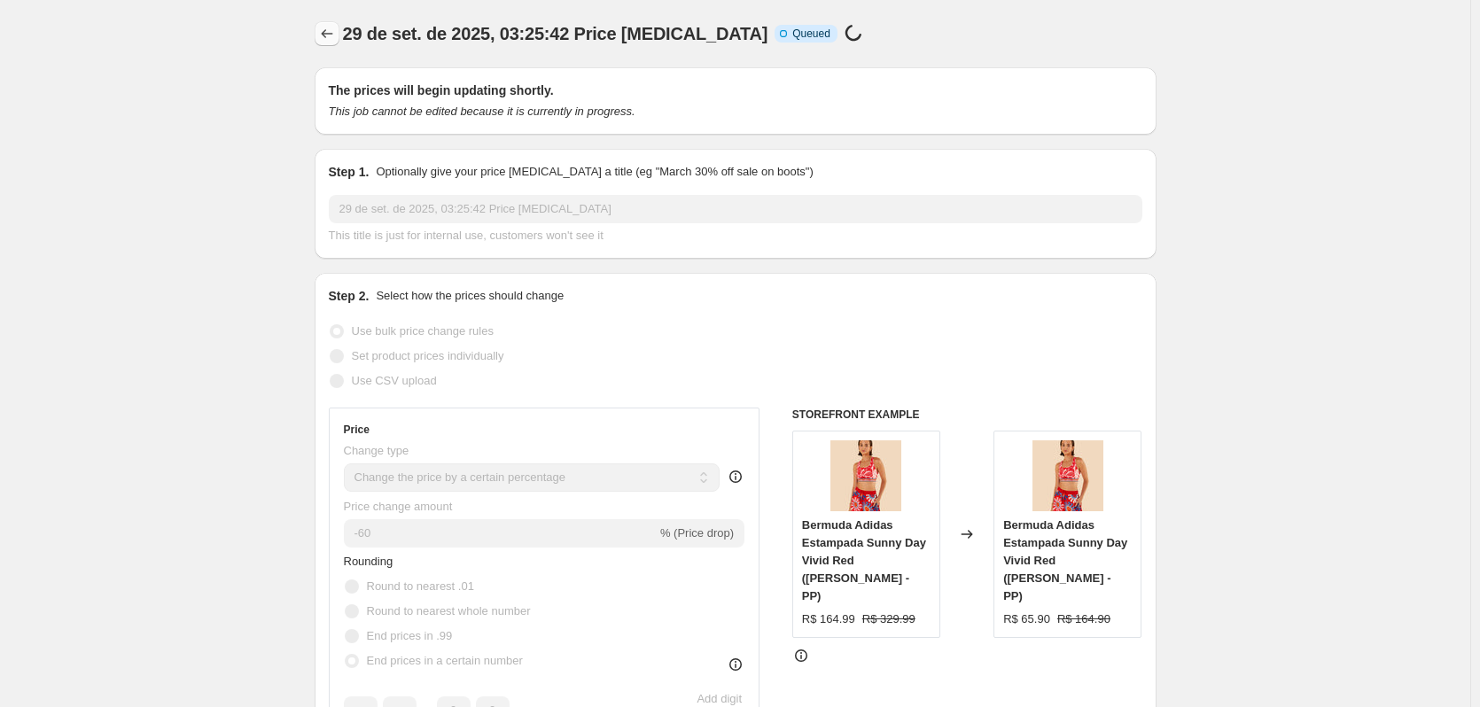
click at [326, 28] on icon "Price change jobs" at bounding box center [327, 34] width 18 height 18
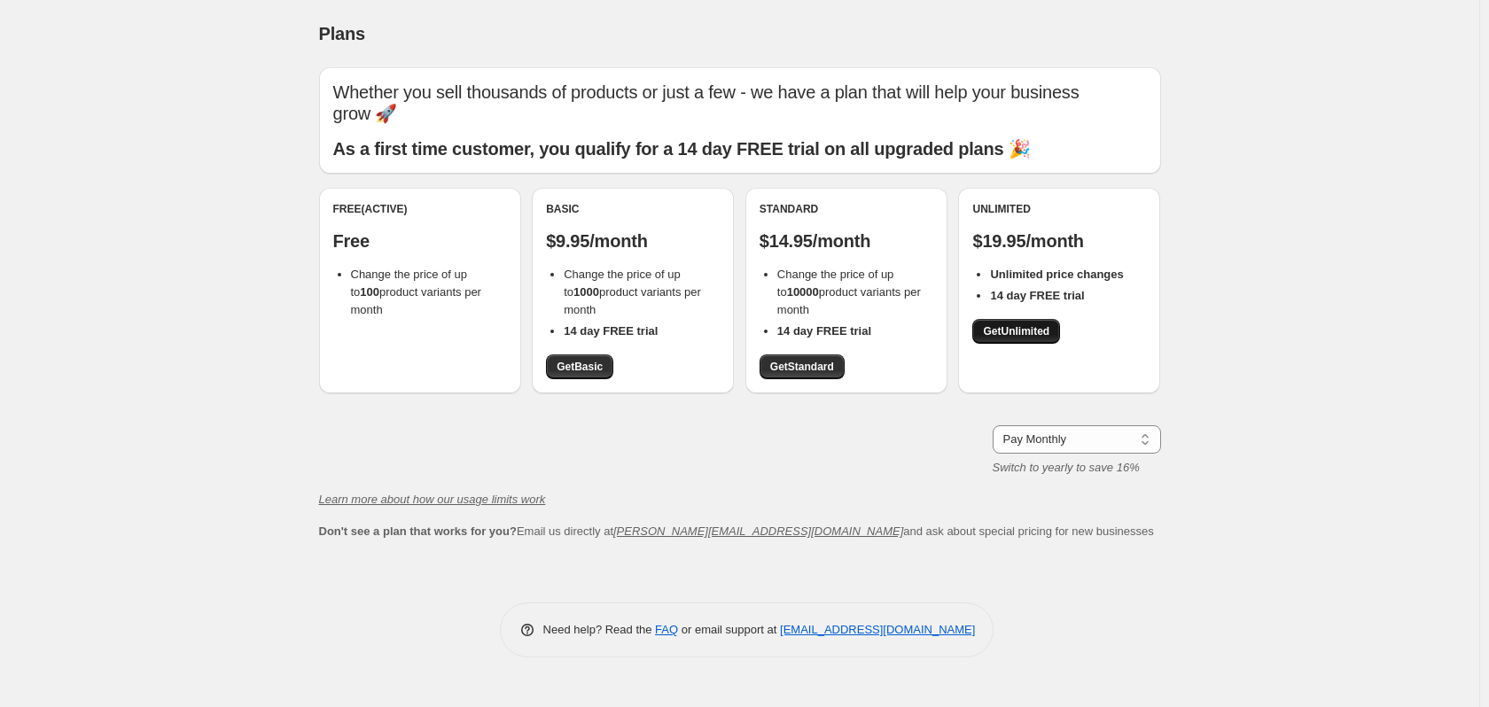
click at [1007, 327] on span "Get Unlimited" at bounding box center [1016, 331] width 66 height 14
